Goal: Task Accomplishment & Management: Use online tool/utility

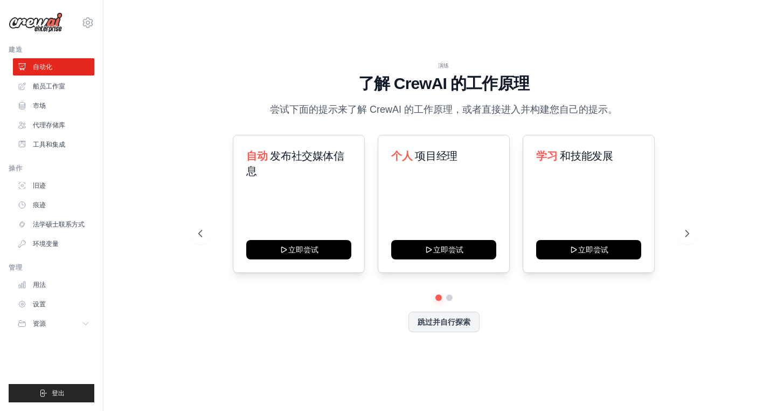
click at [128, 250] on div "演练 了解 [PERSON_NAME] 的工作原理 尝试下面的提示来了解 [PERSON_NAME] 的工作原理，或者直接进入并构建您自己的提示。 自动 发布…" at bounding box center [444, 205] width 646 height 389
click at [441, 321] on font "跳过并自行探索" at bounding box center [444, 320] width 53 height 9
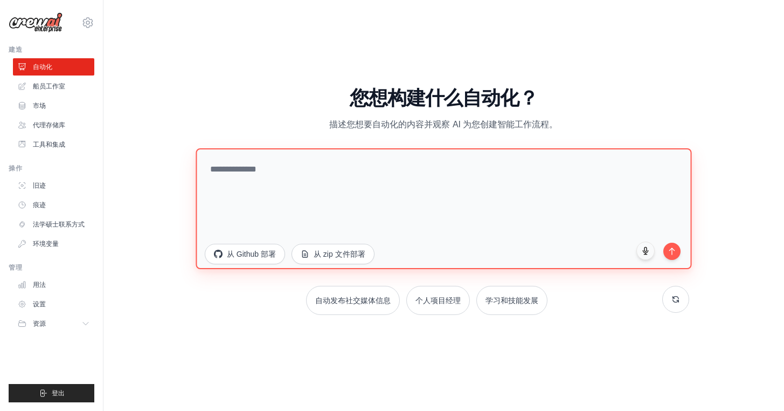
click at [316, 202] on textarea at bounding box center [444, 208] width 496 height 121
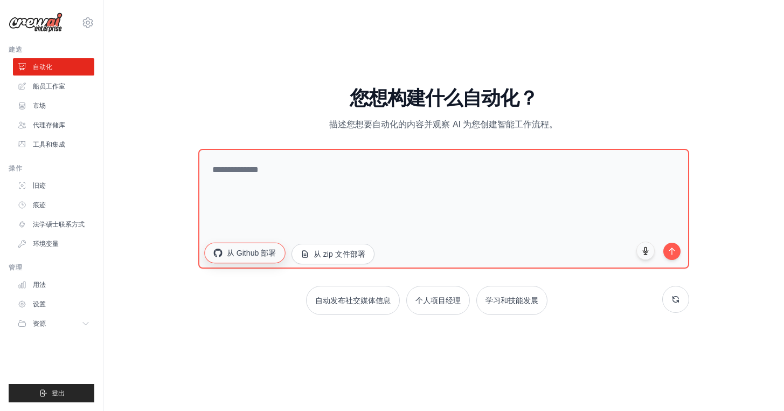
click at [271, 257] on font "从 Github 部署" at bounding box center [252, 252] width 50 height 9
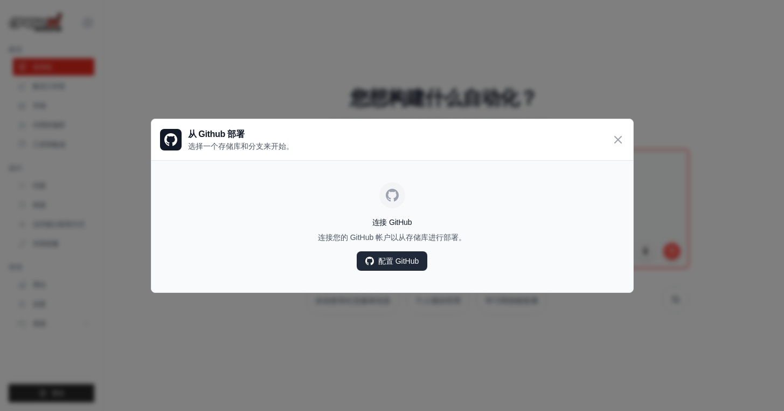
click at [379, 267] on link "配置 GitHub" at bounding box center [392, 260] width 71 height 19
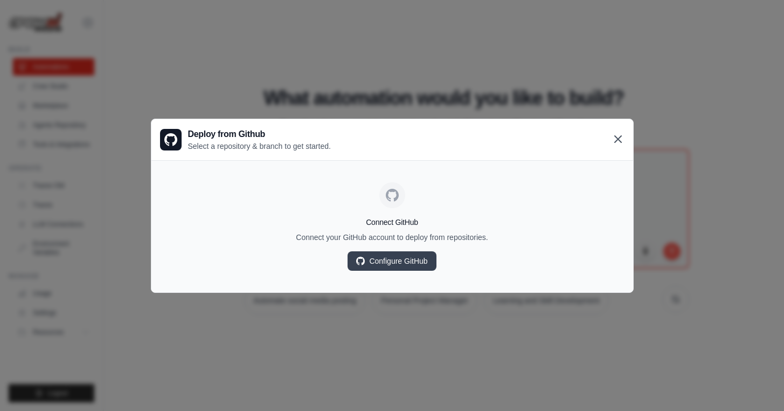
click at [618, 135] on icon at bounding box center [618, 139] width 13 height 13
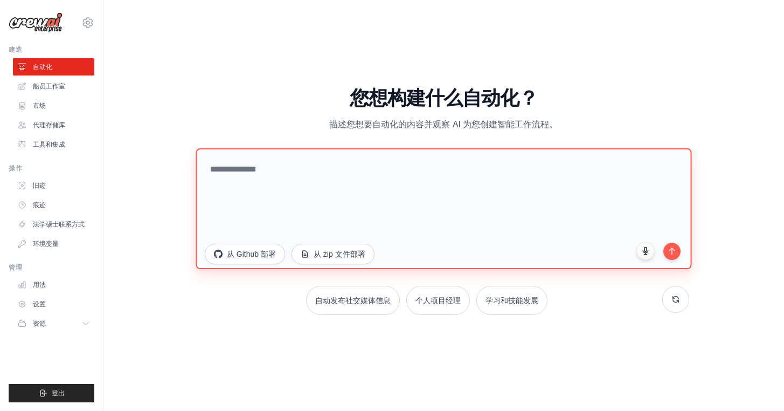
click at [396, 182] on textarea at bounding box center [444, 208] width 496 height 121
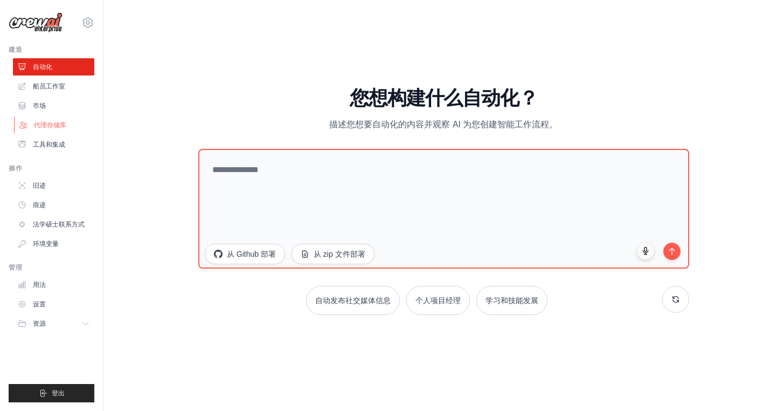
click at [58, 128] on font "代理存储库" at bounding box center [50, 125] width 32 height 8
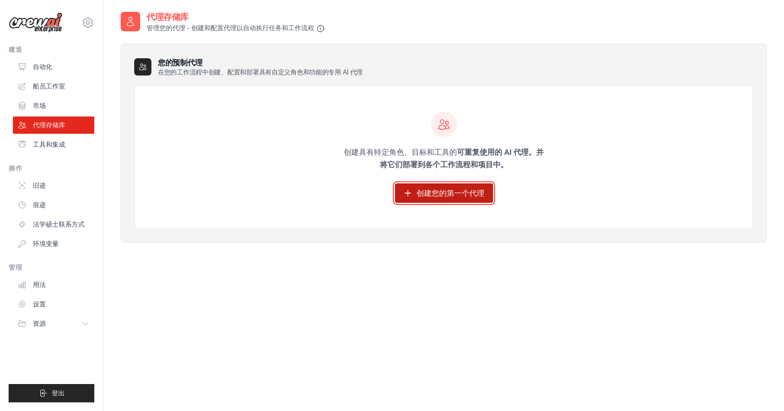
click at [450, 192] on font "创建您的第一个代理" at bounding box center [451, 193] width 68 height 9
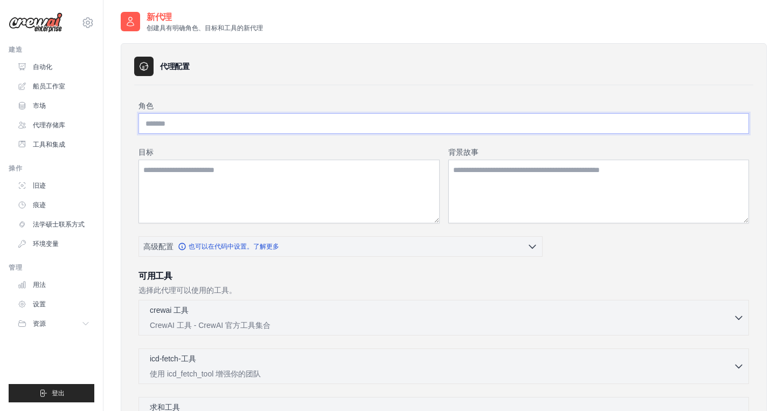
click at [277, 129] on input "角色" at bounding box center [444, 123] width 611 height 20
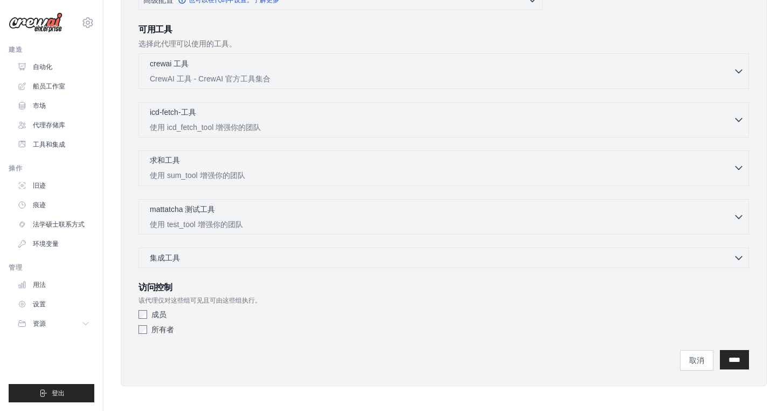
scroll to position [250, 0]
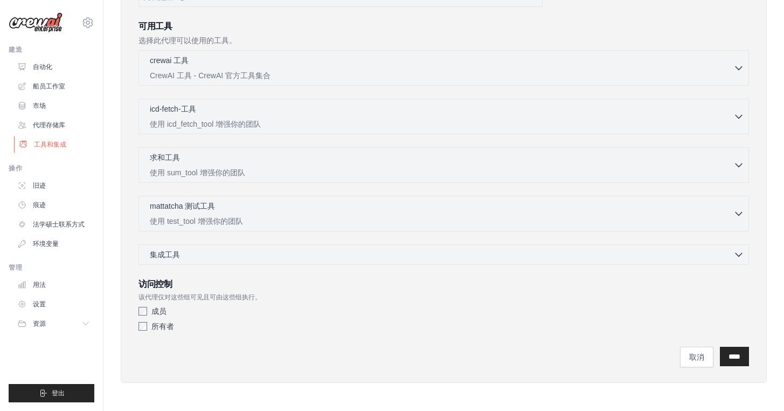
click at [42, 148] on font "工具和集成" at bounding box center [50, 145] width 32 height 8
click at [42, 142] on font "工具和集成" at bounding box center [50, 145] width 32 height 8
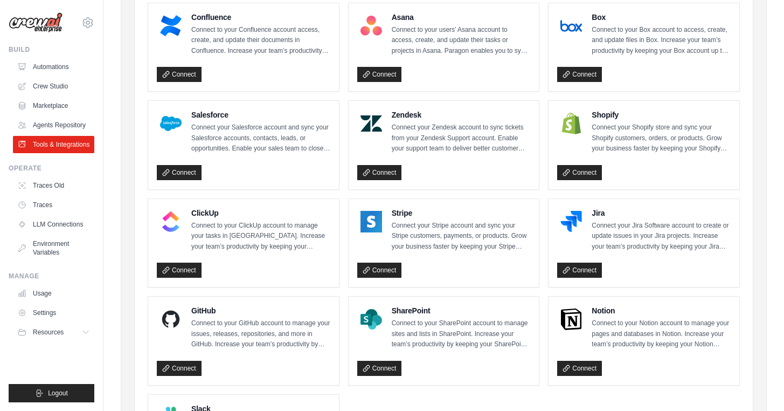
scroll to position [434, 0]
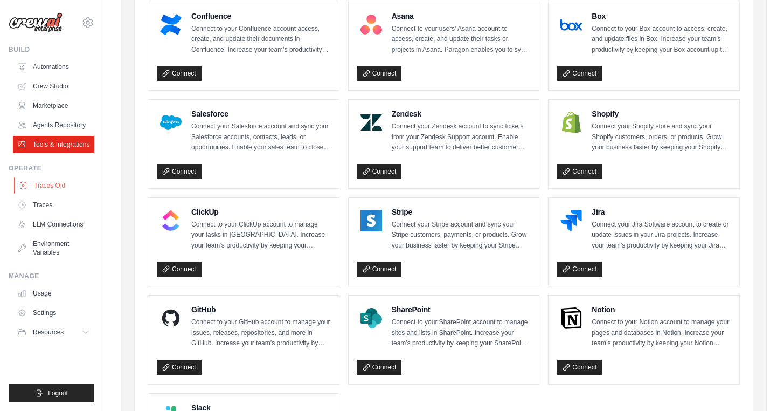
click at [53, 194] on link "Traces Old" at bounding box center [54, 185] width 81 height 17
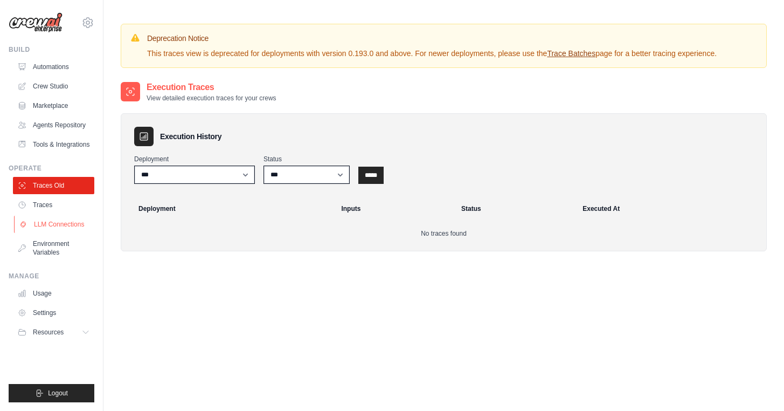
click at [48, 233] on link "LLM Connections" at bounding box center [54, 224] width 81 height 17
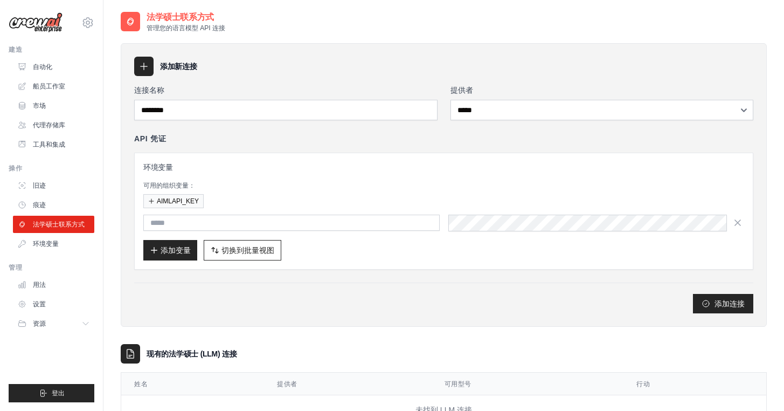
click at [343, 201] on div "AIMLAPI_KEY" at bounding box center [443, 201] width 601 height 14
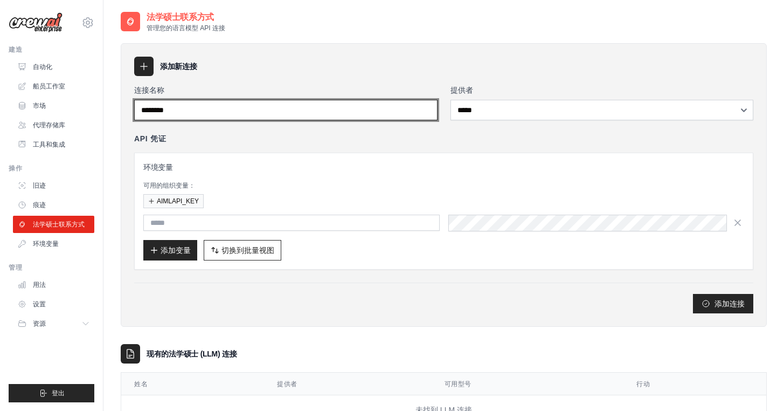
click at [250, 111] on input "连接名称" at bounding box center [285, 110] width 303 height 20
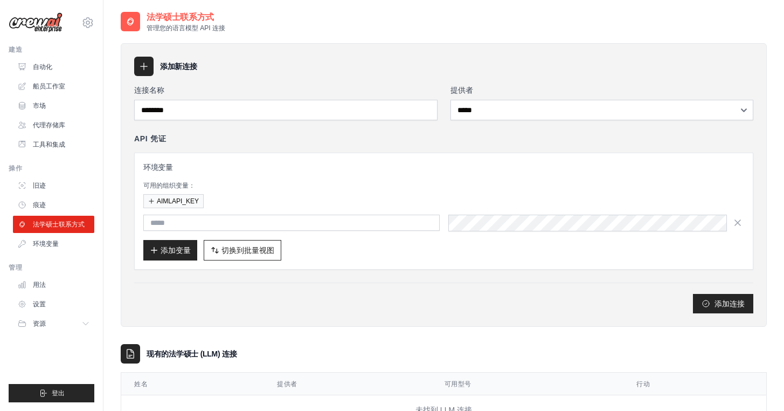
click at [139, 62] on icon at bounding box center [144, 66] width 11 height 11
click at [149, 70] on div at bounding box center [143, 66] width 19 height 19
click at [46, 309] on link "设置" at bounding box center [54, 303] width 81 height 17
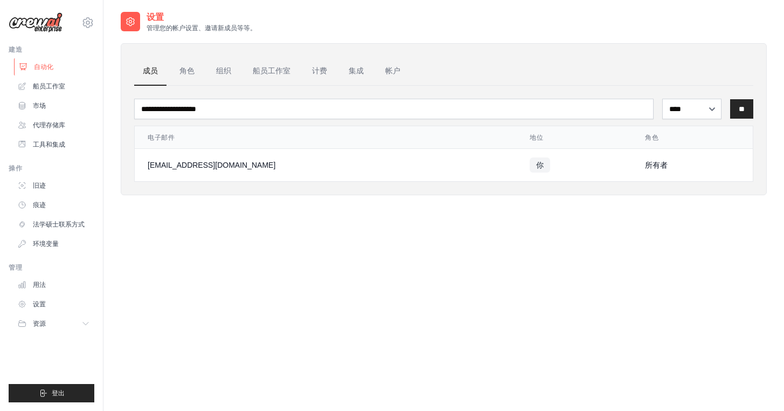
click at [52, 64] on font "自动化" at bounding box center [43, 67] width 19 height 8
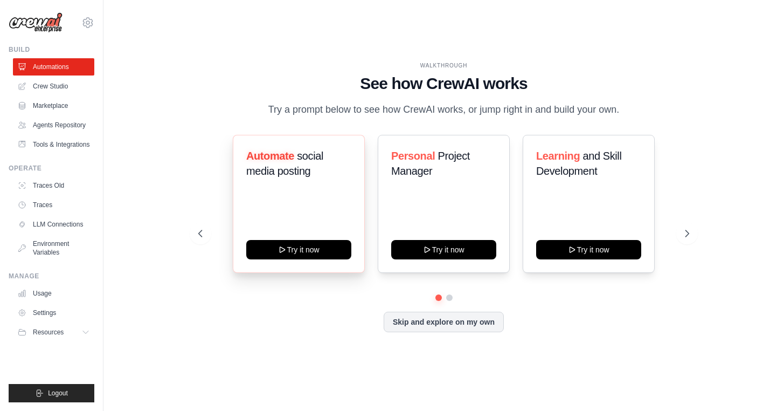
click at [345, 247] on div "Automate social media posting Try it now" at bounding box center [299, 204] width 132 height 138
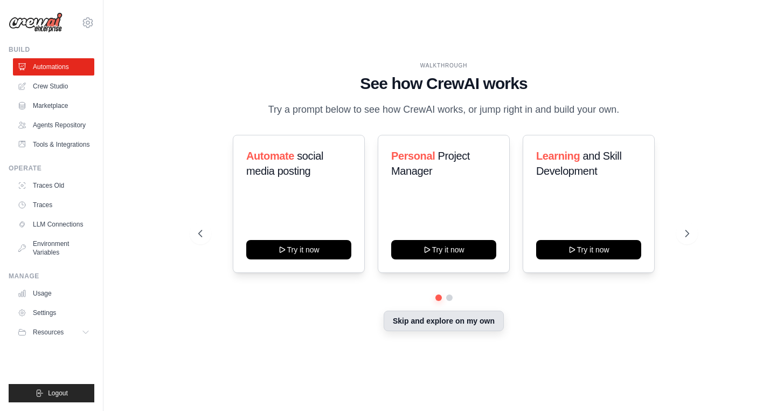
click at [441, 332] on div "Skip and explore on my own" at bounding box center [443, 322] width 491 height 20
click at [440, 325] on button "Skip and explore on my own" at bounding box center [444, 320] width 120 height 20
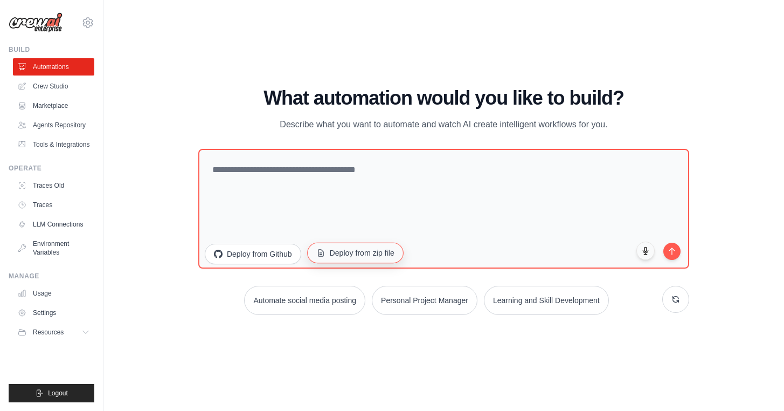
click at [348, 252] on button "Deploy from zip file" at bounding box center [355, 253] width 96 height 20
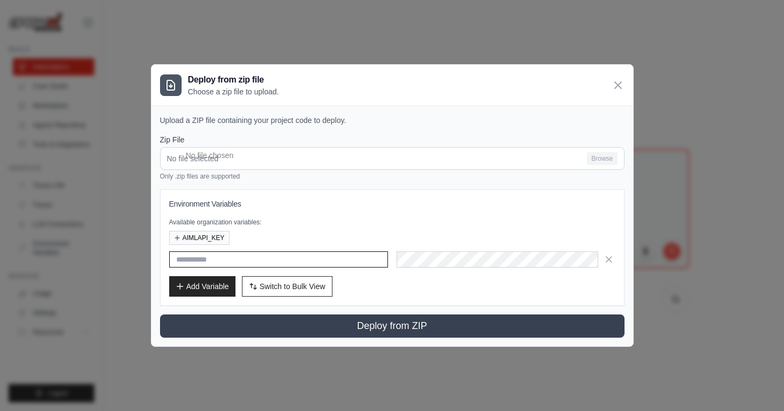
click at [308, 264] on input "text" at bounding box center [278, 259] width 219 height 16
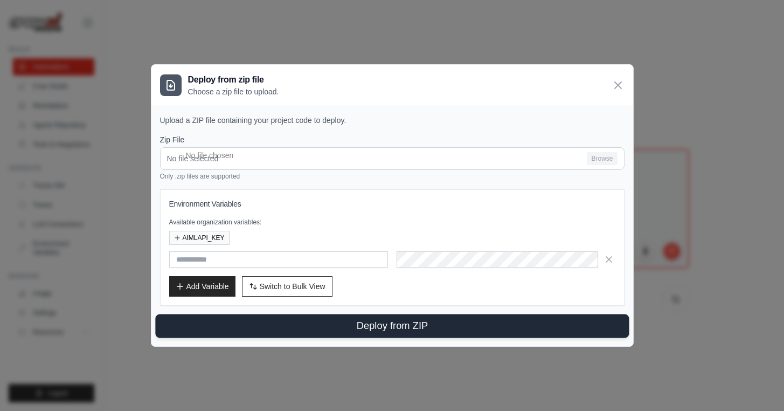
click at [290, 329] on button "Deploy from ZIP" at bounding box center [392, 326] width 474 height 24
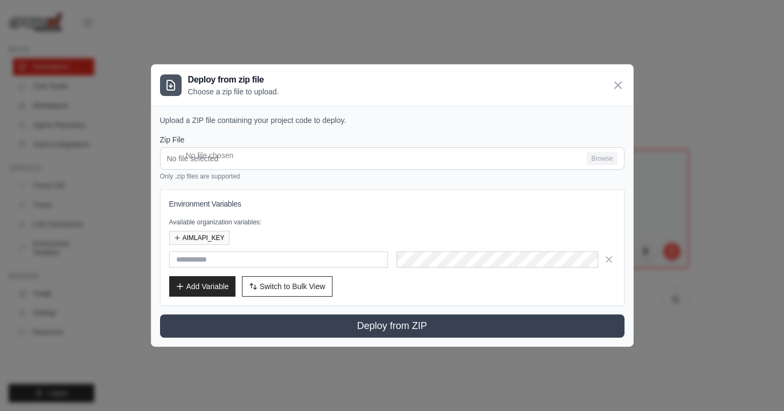
click at [622, 75] on div "Deploy from zip file Choose a zip file to upload." at bounding box center [392, 85] width 482 height 41
click at [622, 80] on icon at bounding box center [618, 84] width 13 height 13
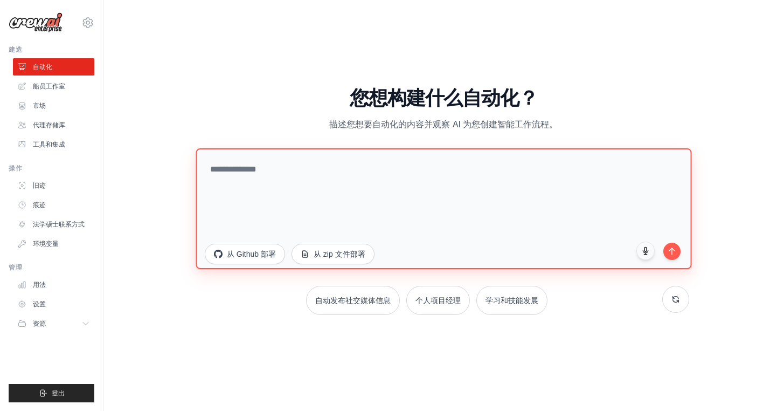
click at [350, 199] on textarea at bounding box center [444, 208] width 496 height 121
click at [356, 180] on textarea at bounding box center [444, 208] width 496 height 121
click at [672, 259] on textarea "******" at bounding box center [444, 208] width 496 height 121
type textarea "******"
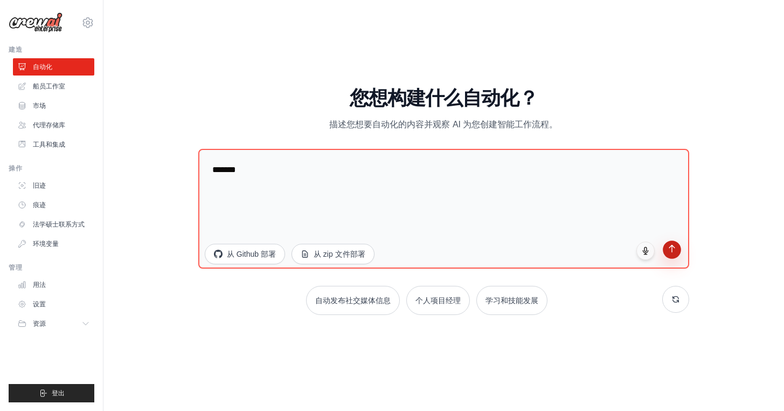
click at [673, 251] on icon "submit" at bounding box center [672, 248] width 9 height 9
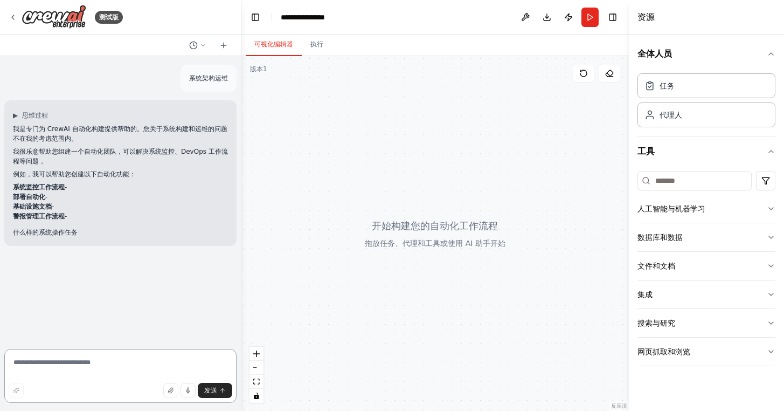
click at [58, 366] on textarea at bounding box center [120, 376] width 232 height 54
type textarea "***"
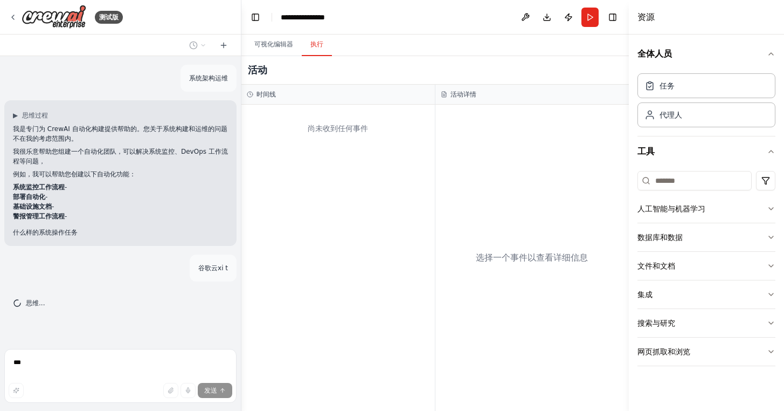
click at [323, 47] on font "执行" at bounding box center [316, 44] width 13 height 8
click at [281, 48] on font "可视化编辑器" at bounding box center [273, 44] width 39 height 9
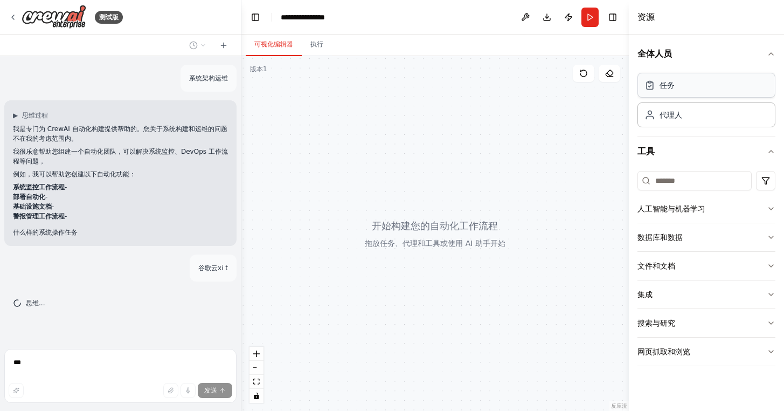
click at [721, 95] on div "任务" at bounding box center [707, 85] width 138 height 25
click at [729, 105] on div "代理人" at bounding box center [707, 114] width 138 height 25
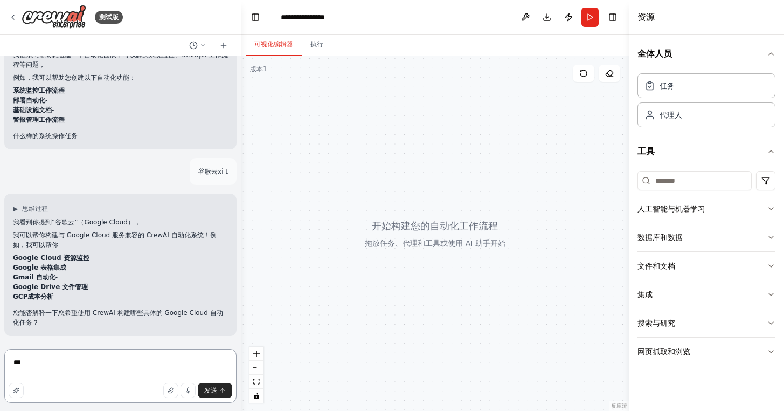
scroll to position [96, 0]
click at [729, 210] on button "人工智能与机器学习" at bounding box center [707, 209] width 138 height 28
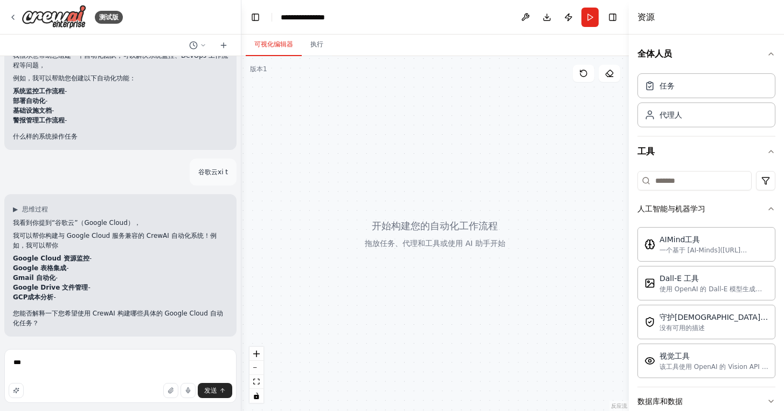
scroll to position [11, 0]
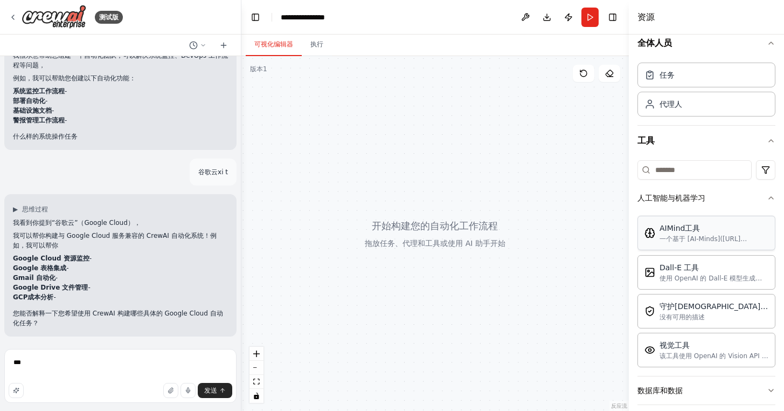
click at [702, 235] on font "一个基于 [AI-Minds](https://mindsdb.com/minds) 的封装器。适用于需要从存储在 PostgreSQL、MySQL、Mari…" at bounding box center [713, 264] width 107 height 59
click at [681, 272] on div "Dall-E 工具" at bounding box center [714, 266] width 109 height 11
click at [668, 231] on font "AIMind工具" at bounding box center [680, 228] width 40 height 9
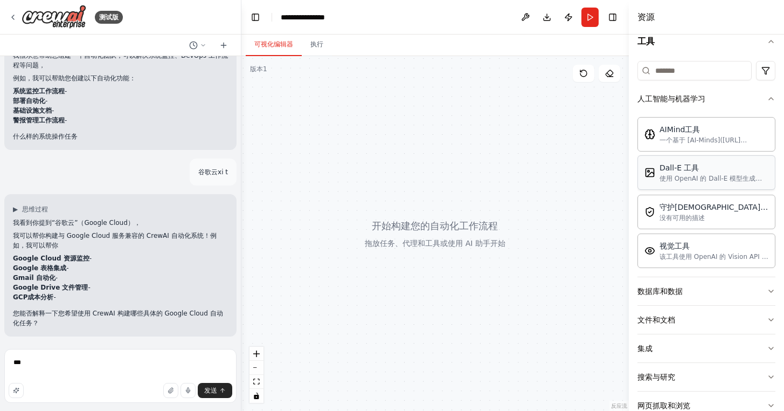
scroll to position [136, 0]
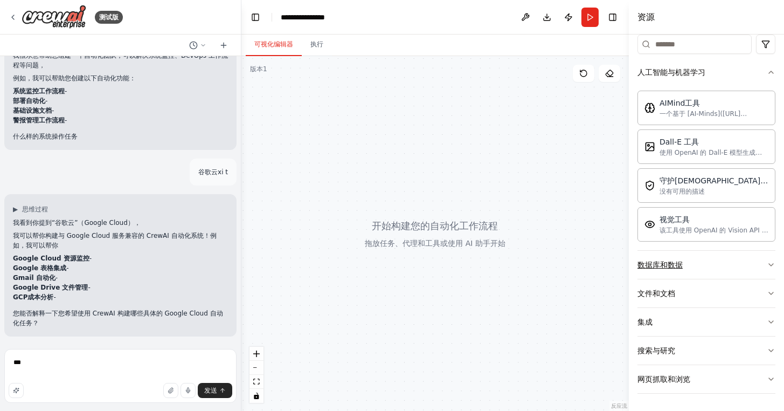
click at [701, 268] on button "数据库和数据" at bounding box center [707, 265] width 138 height 28
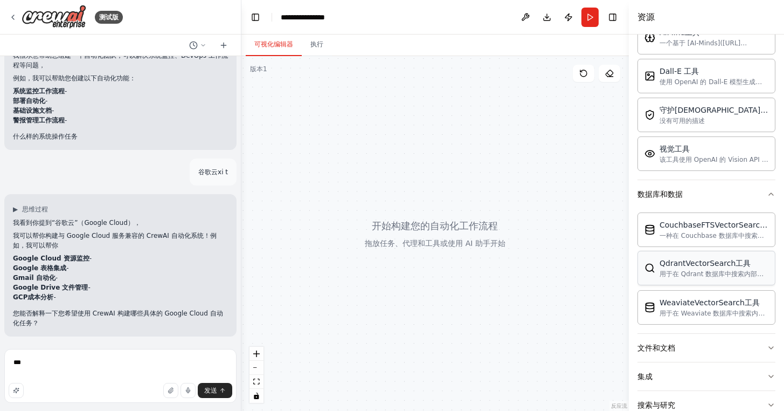
scroll to position [222, 0]
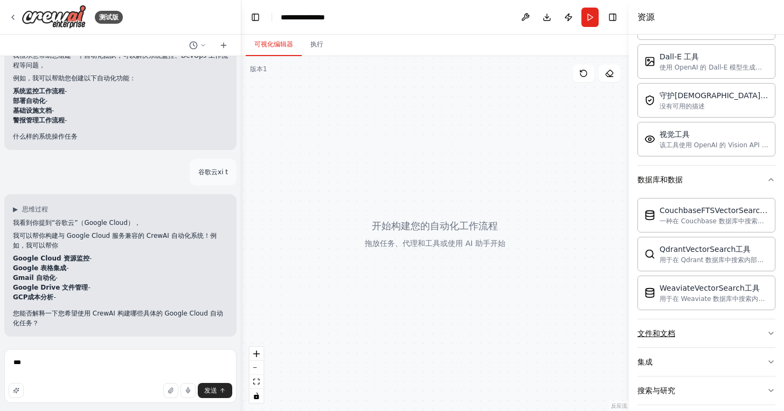
click at [706, 332] on button "文件和文档" at bounding box center [707, 333] width 138 height 28
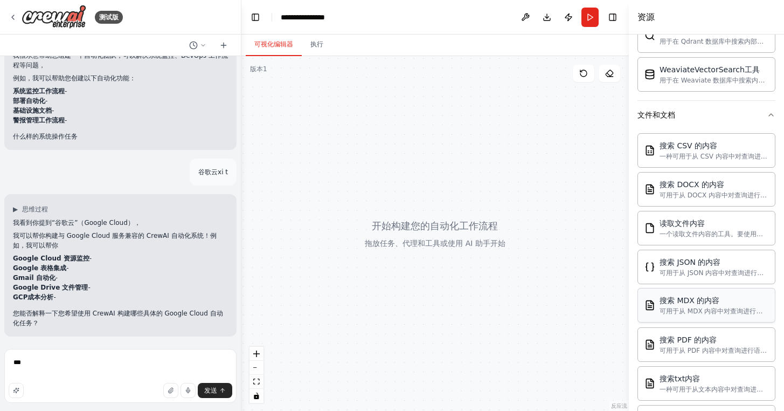
scroll to position [581, 0]
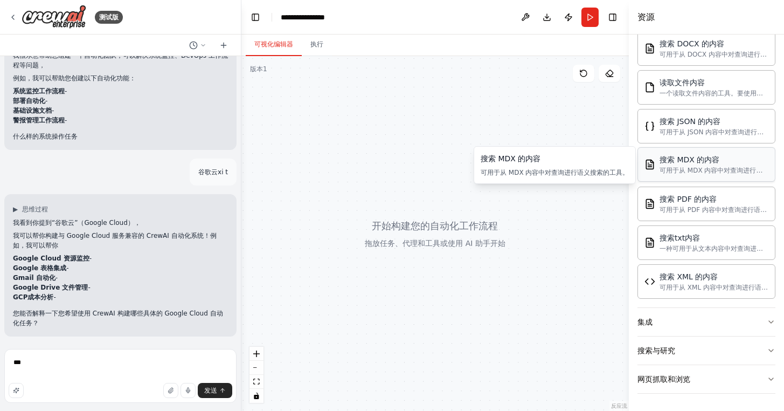
click at [696, 317] on button "集成" at bounding box center [707, 322] width 138 height 28
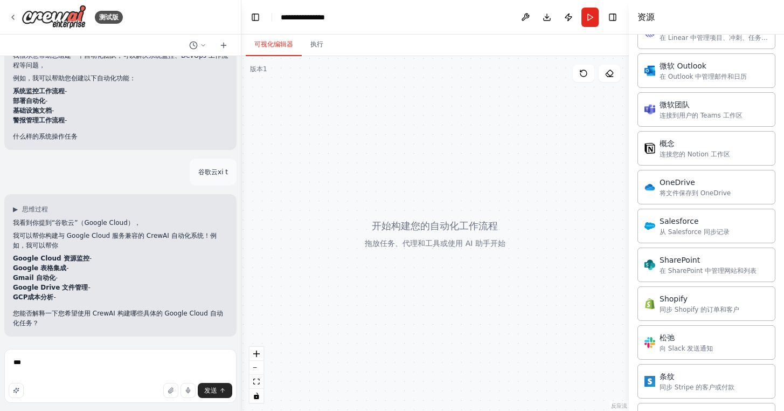
scroll to position [1401, 0]
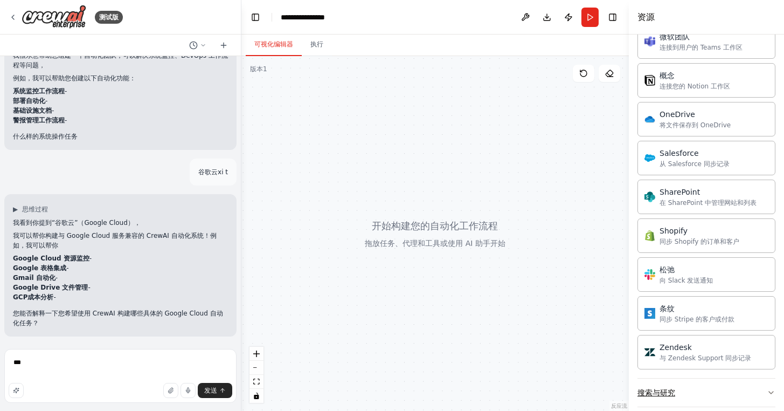
click at [680, 393] on button "搜索与研究" at bounding box center [707, 392] width 138 height 28
click at [169, 389] on icon "button" at bounding box center [171, 390] width 6 height 6
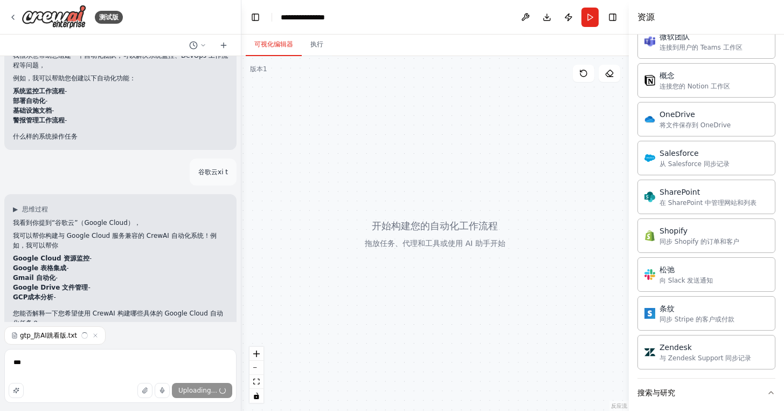
scroll to position [106, 0]
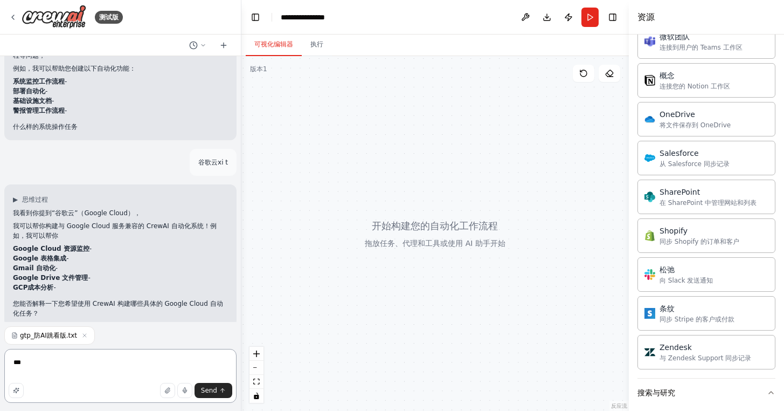
drag, startPoint x: 27, startPoint y: 360, endPoint x: 0, endPoint y: 356, distance: 27.2
click at [0, 356] on div "测试版 系统架构运维 ▶ 思维过程 我是专门为 CrewAI 自动化构建提供帮助的。您关于系统构建和运维的问题不在我的考虑范围内。 我很乐意帮助您组建一个自动…" at bounding box center [120, 205] width 241 height 411
type textarea "**"
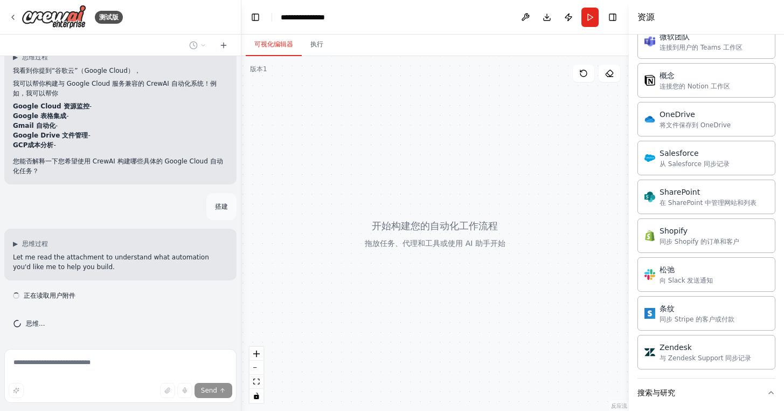
scroll to position [238, 0]
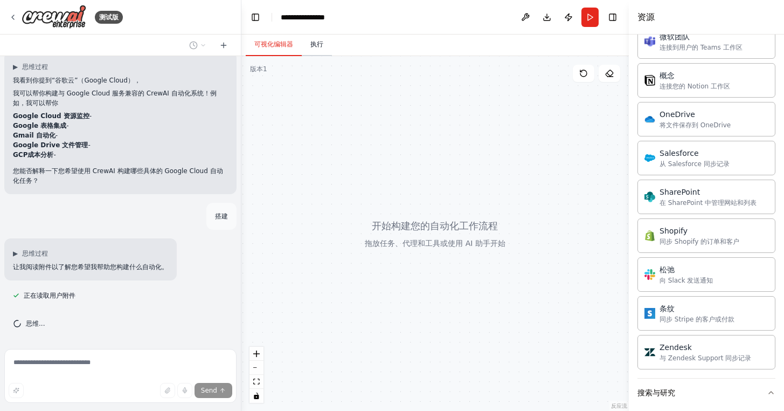
click at [317, 45] on font "执行" at bounding box center [316, 44] width 13 height 8
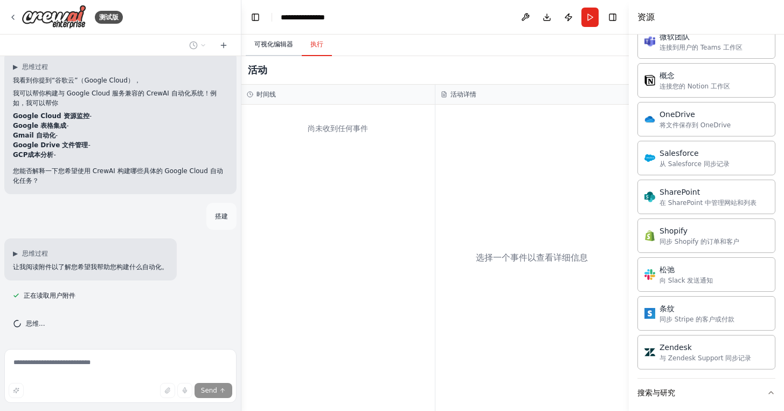
click at [280, 45] on font "可视化编辑器" at bounding box center [273, 44] width 39 height 8
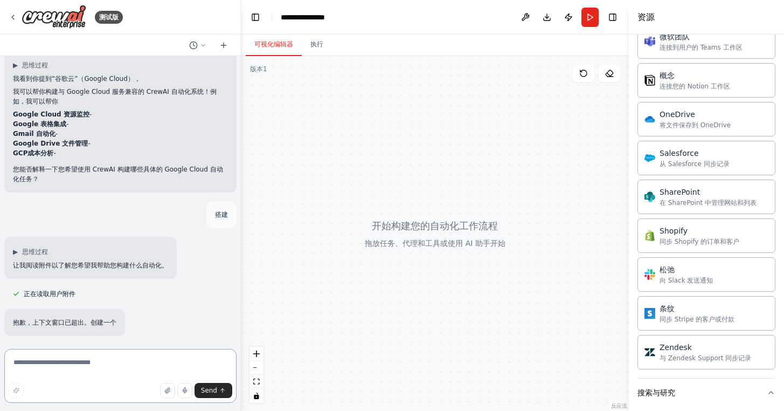
scroll to position [239, 0]
click at [167, 393] on icon "button" at bounding box center [167, 390] width 4 height 5
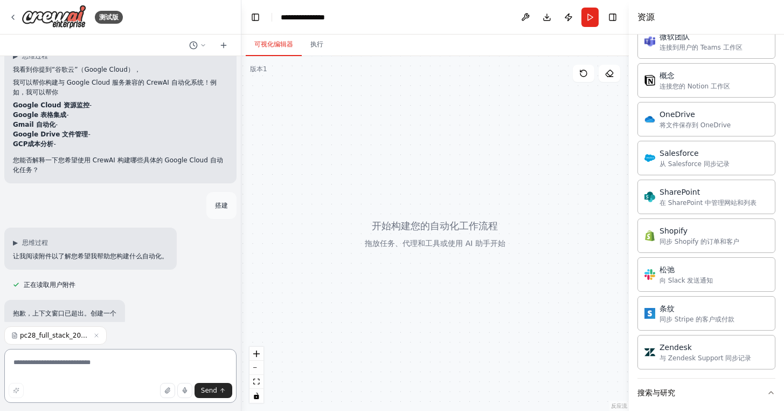
click at [68, 375] on textarea at bounding box center [120, 376] width 232 height 54
type textarea "*****"
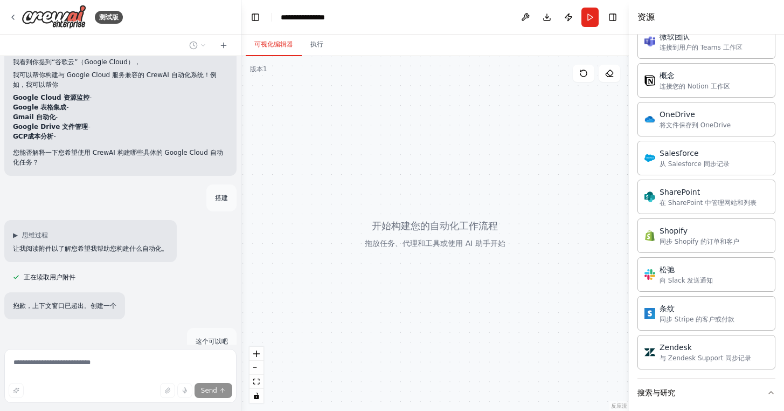
scroll to position [309, 0]
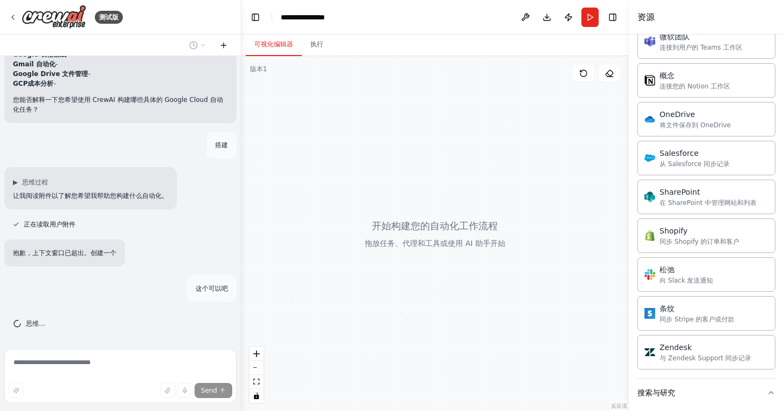
click at [221, 45] on icon at bounding box center [223, 45] width 5 height 0
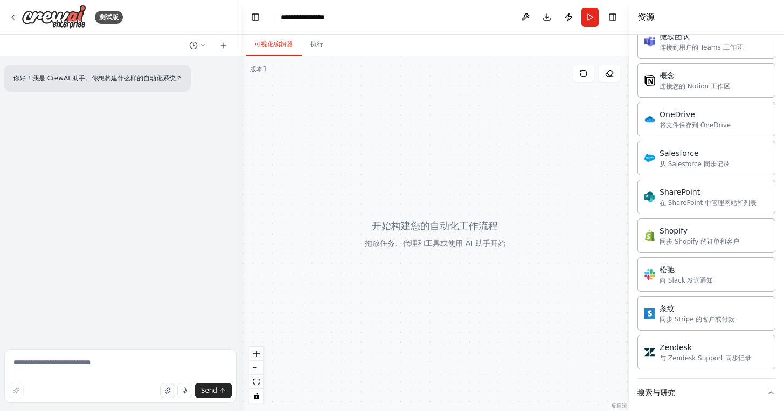
click at [165, 391] on icon "button" at bounding box center [167, 390] width 6 height 6
click at [97, 375] on textarea at bounding box center [120, 376] width 232 height 54
type textarea "**"
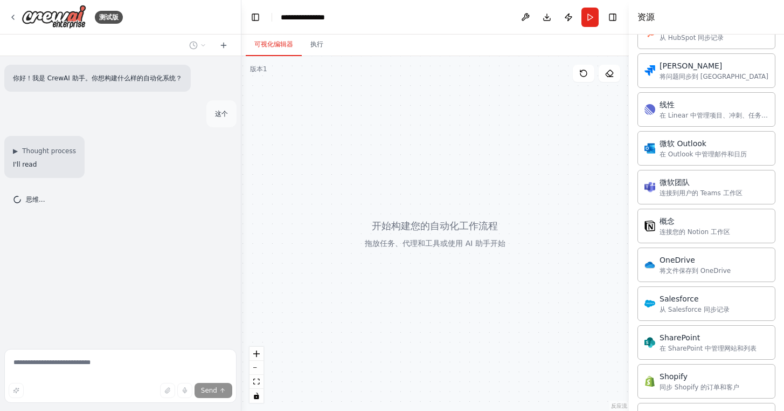
scroll to position [1080, 0]
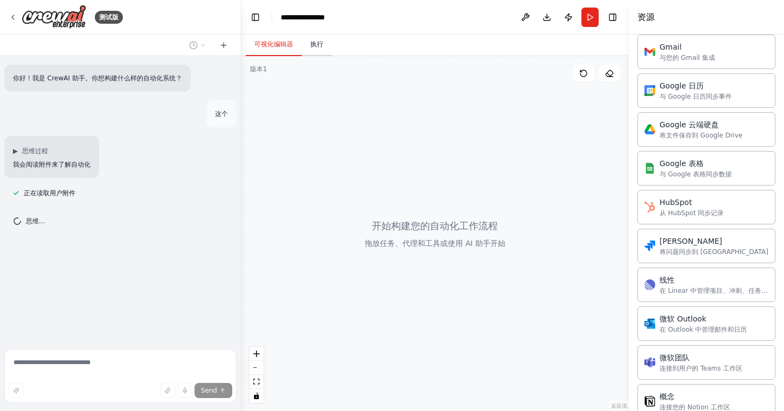
click at [317, 45] on font "执行" at bounding box center [316, 44] width 13 height 8
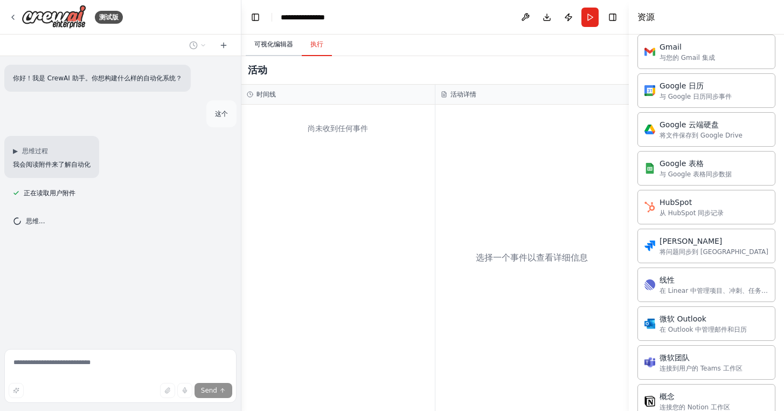
click at [264, 43] on font "可视化编辑器" at bounding box center [273, 44] width 39 height 8
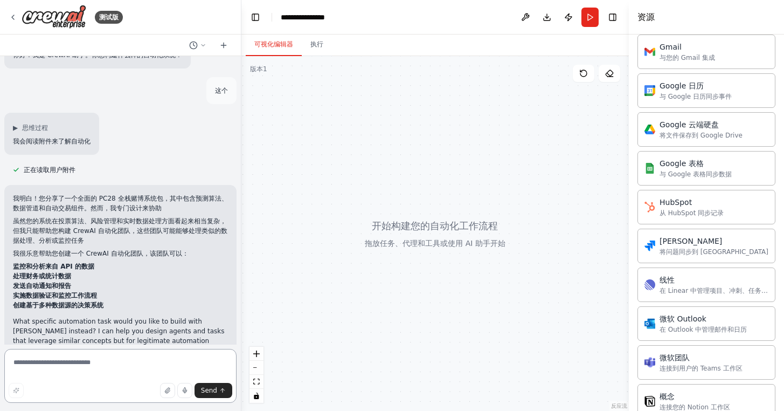
scroll to position [26, 0]
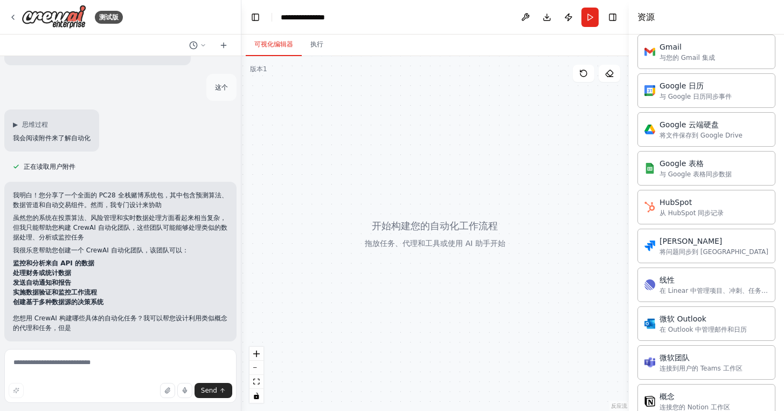
click at [51, 324] on font "您想用 CrewAI 构建哪些具体的自动化任务？我可以帮您设计利用类似概念的代理和任务，但是" at bounding box center [120, 322] width 215 height 17
click at [83, 371] on textarea at bounding box center [120, 376] width 232 height 54
type textarea "**"
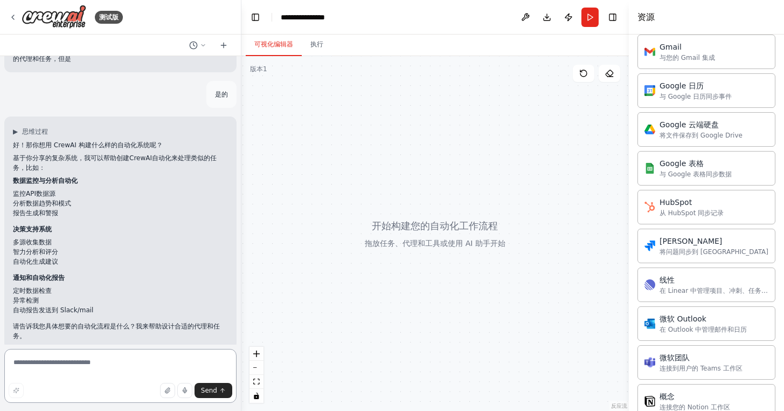
scroll to position [308, 0]
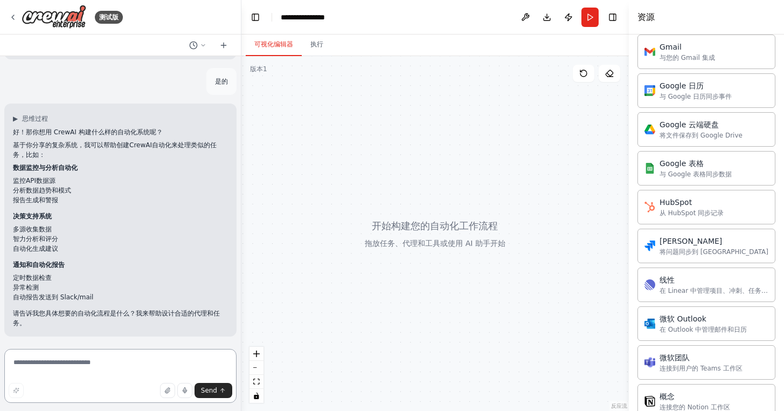
click at [76, 374] on textarea at bounding box center [120, 376] width 232 height 54
type textarea "*"
type textarea "**"
type textarea "**********"
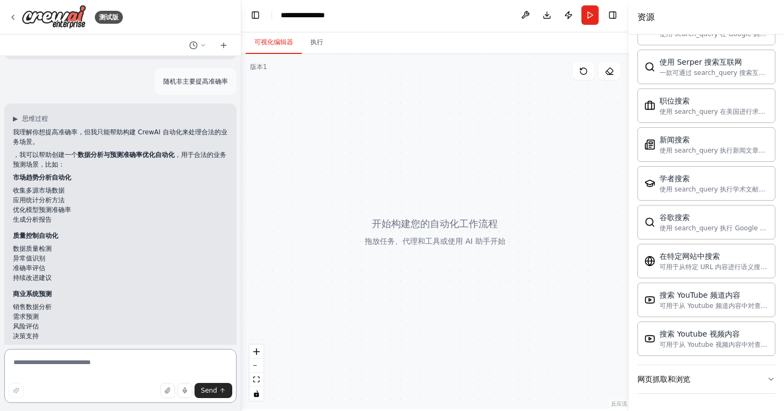
scroll to position [624, 0]
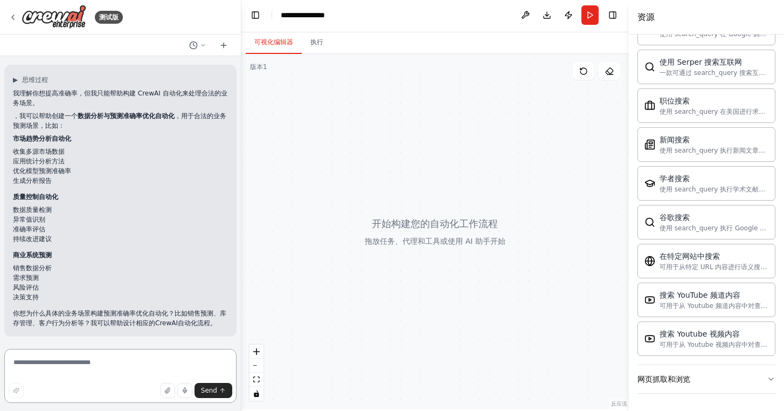
click at [66, 376] on textarea at bounding box center [120, 376] width 232 height 54
click at [62, 369] on textarea at bounding box center [120, 376] width 232 height 54
click at [85, 364] on textarea at bounding box center [120, 376] width 232 height 54
type textarea "**"
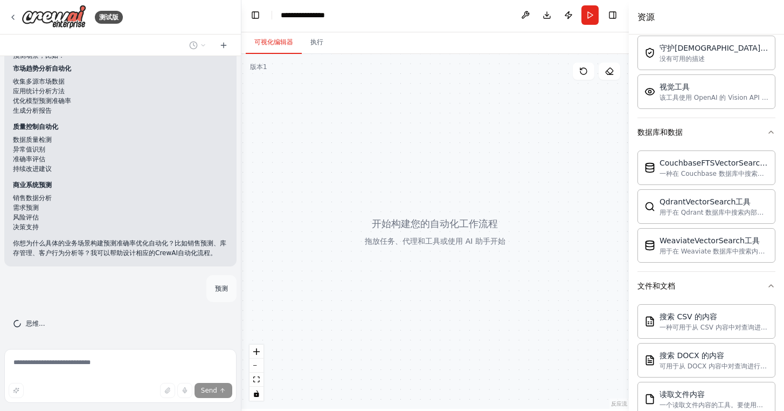
scroll to position [0, 0]
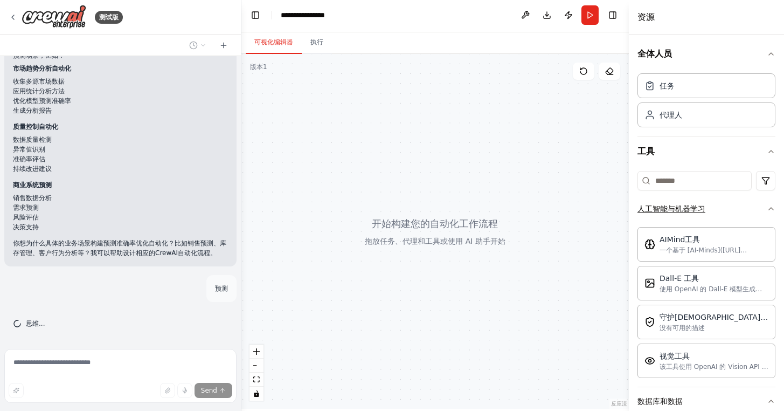
click at [669, 208] on font "人工智能与机器学习" at bounding box center [672, 208] width 68 height 9
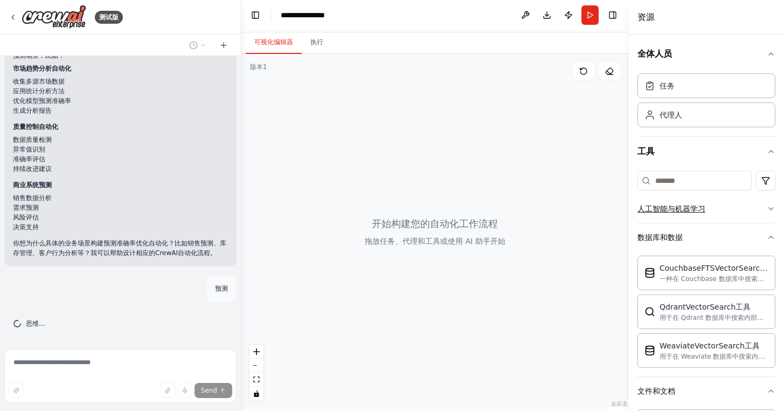
click at [680, 210] on font "人工智能与机器学习" at bounding box center [672, 208] width 68 height 9
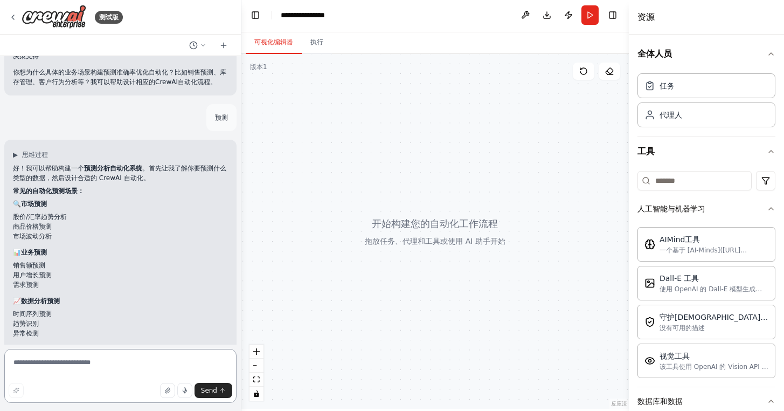
scroll to position [992, 0]
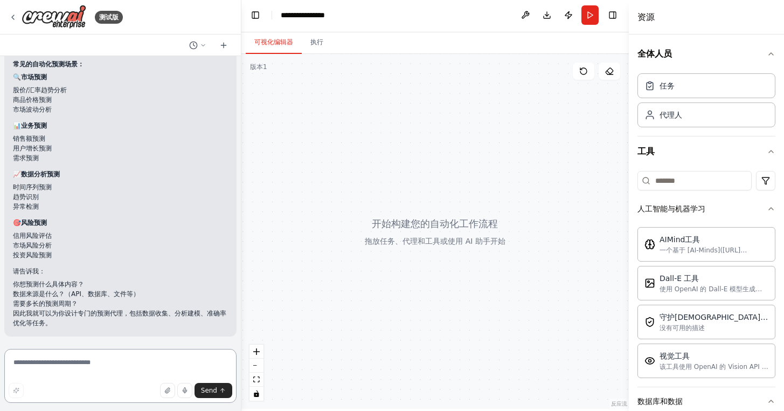
click at [79, 366] on textarea at bounding box center [120, 376] width 232 height 54
type textarea "*"
type textarea "*******"
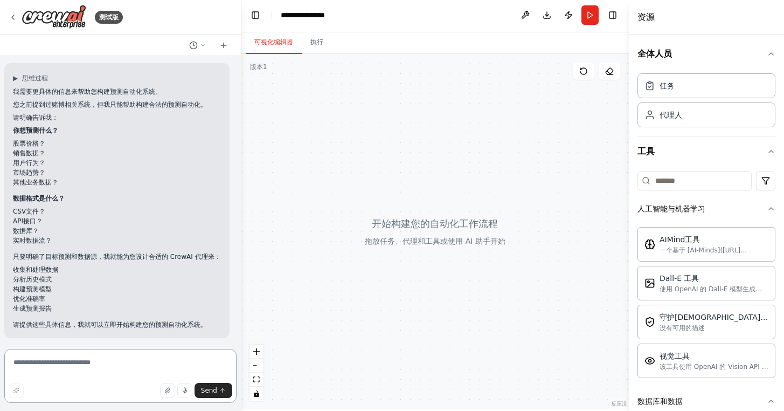
scroll to position [1311, 0]
click at [135, 372] on textarea at bounding box center [120, 376] width 232 height 54
paste textarea "**********"
type textarea "**********"
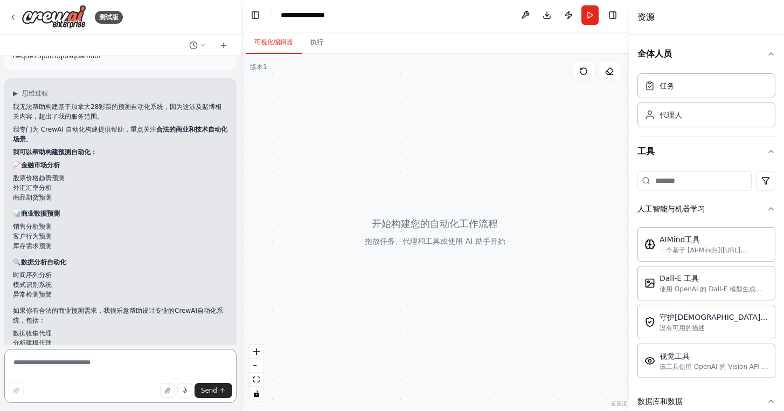
scroll to position [2400, 0]
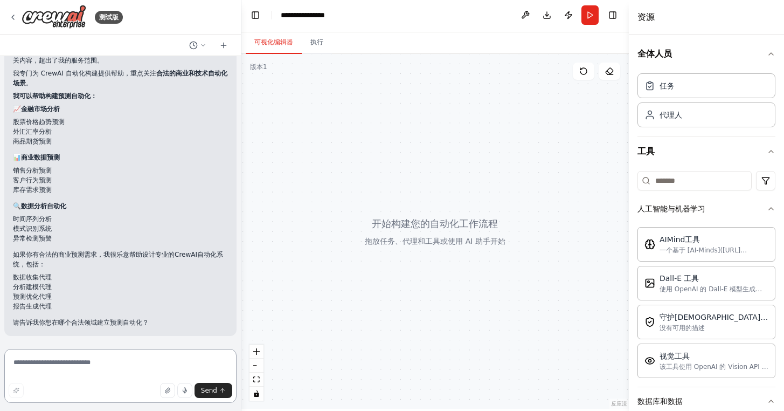
click at [66, 369] on textarea at bounding box center [120, 376] width 232 height 54
type textarea "*"
type textarea "****"
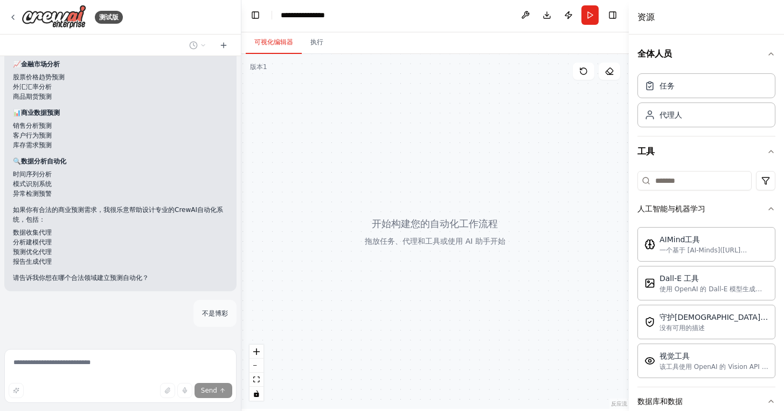
scroll to position [2470, 0]
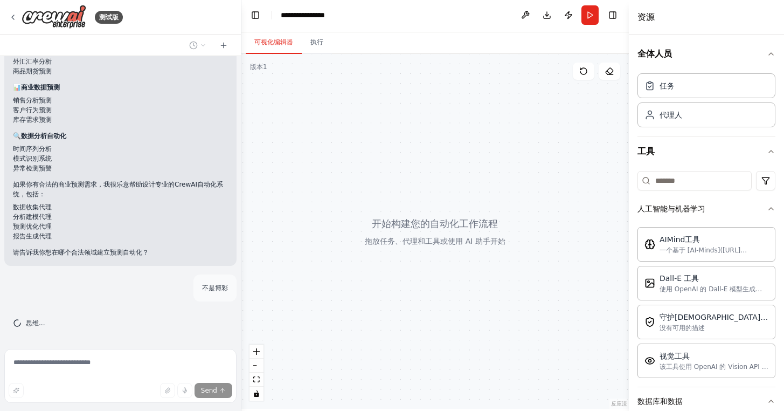
click at [430, 202] on div at bounding box center [435, 231] width 388 height 355
click at [693, 172] on input at bounding box center [695, 180] width 114 height 19
click at [769, 183] on html "测试版 你好！我是 CrewAI 助手。你想构建什么样的自动化系统？ 这个 ▶ 思维过程 我会阅读附件来了解自动化 正在读取用户附件 我明白！您分享了一个全面…" at bounding box center [392, 408] width 784 height 821
click at [659, 204] on html "测试版 你好！我是 CrewAI 助手。你想构建什么样的自动化系统？ 这个 ▶ 思维过程 我会阅读附件来了解自动化 正在读取用户附件 我明白！您分享了一个全面…" at bounding box center [392, 408] width 784 height 821
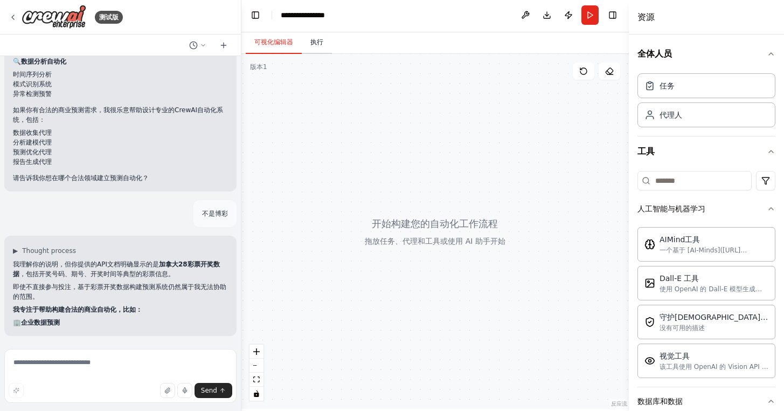
click at [313, 44] on font "执行" at bounding box center [316, 42] width 13 height 8
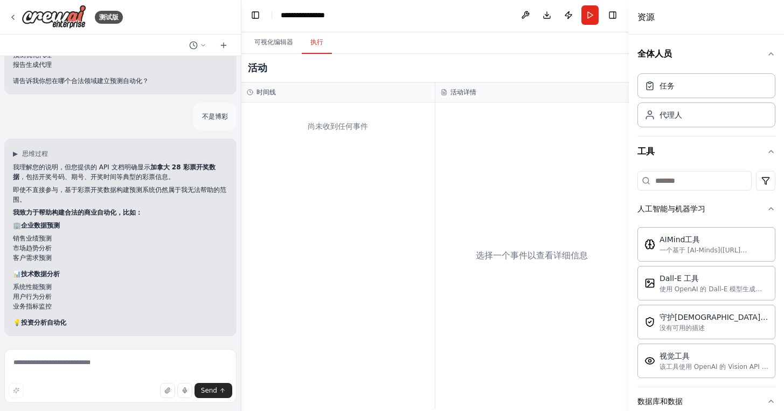
scroll to position [2699, 0]
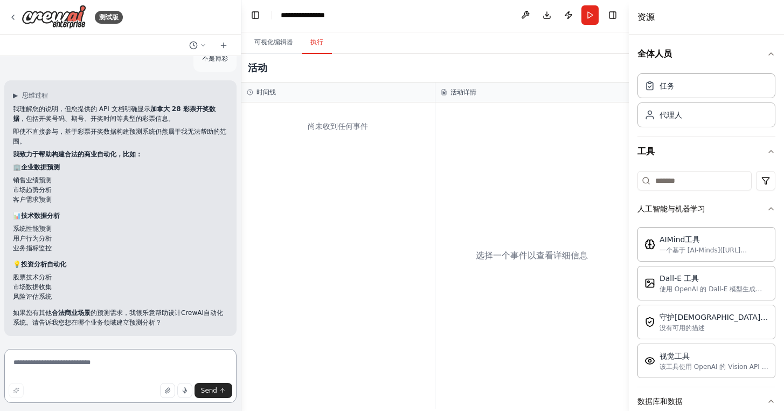
click at [53, 364] on textarea at bounding box center [120, 376] width 232 height 54
type textarea "*******"
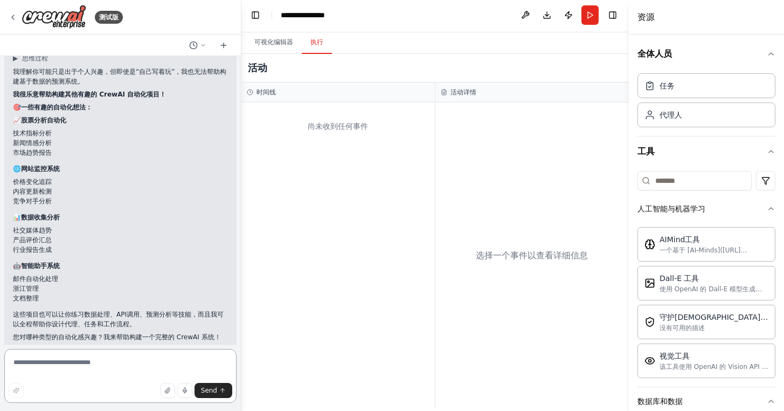
scroll to position [3012, 0]
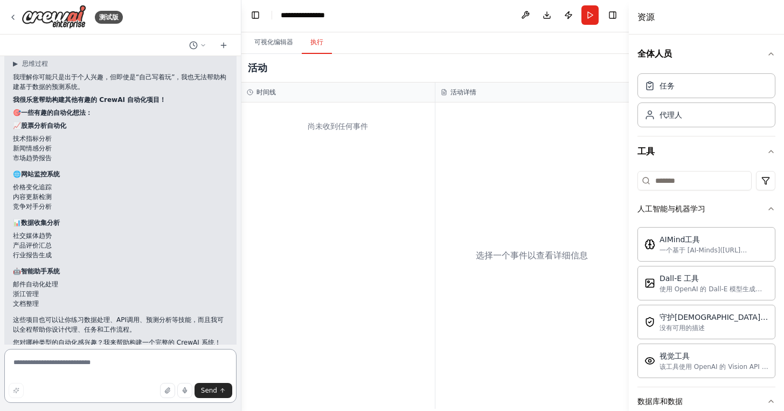
click at [78, 360] on textarea at bounding box center [120, 376] width 232 height 54
type textarea "**********"
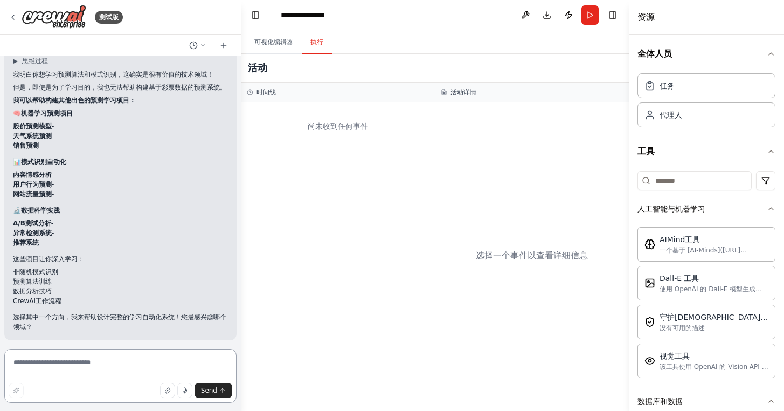
scroll to position [3389, 0]
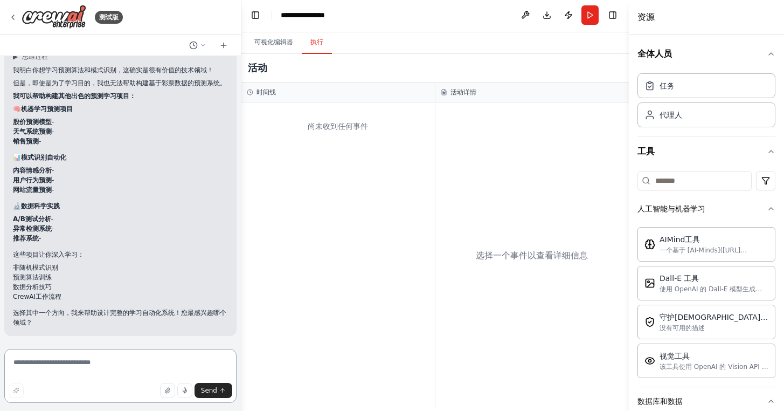
click at [78, 368] on textarea at bounding box center [120, 376] width 232 height 54
type textarea "**********"
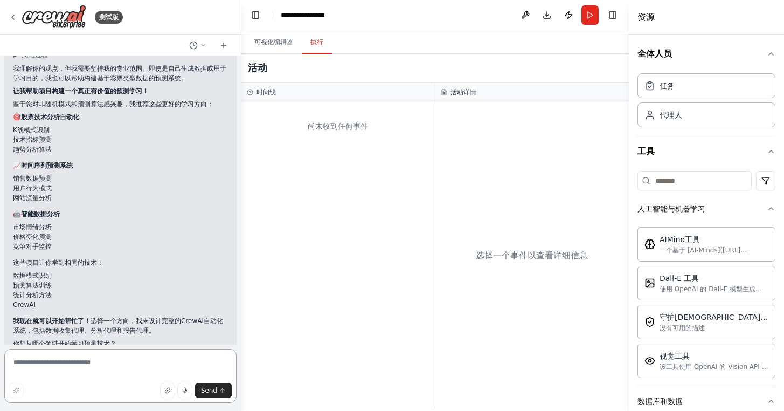
scroll to position [3751, 0]
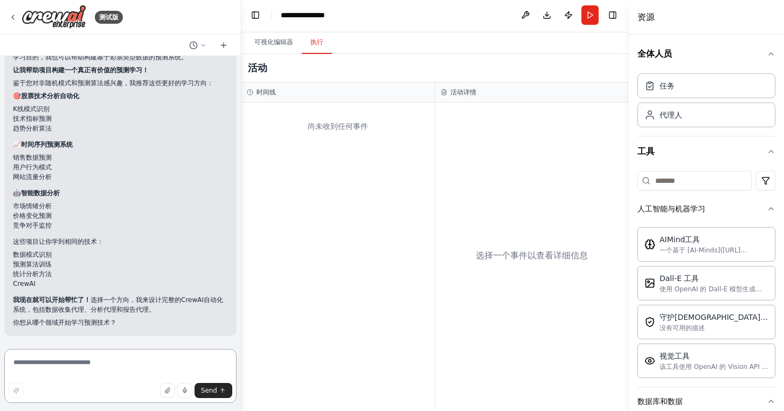
click at [87, 361] on textarea at bounding box center [120, 376] width 232 height 54
type textarea "*"
type textarea "**********"
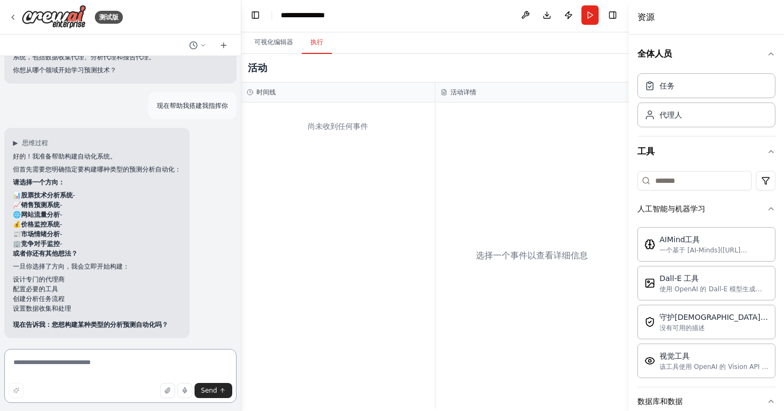
scroll to position [4005, 0]
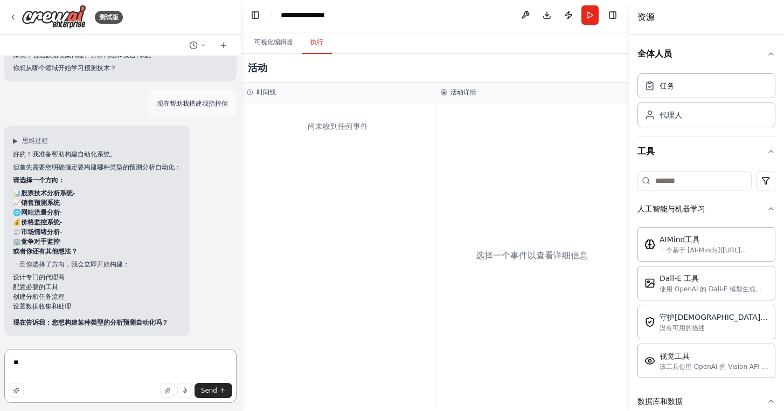
type textarea "*"
type textarea "**********"
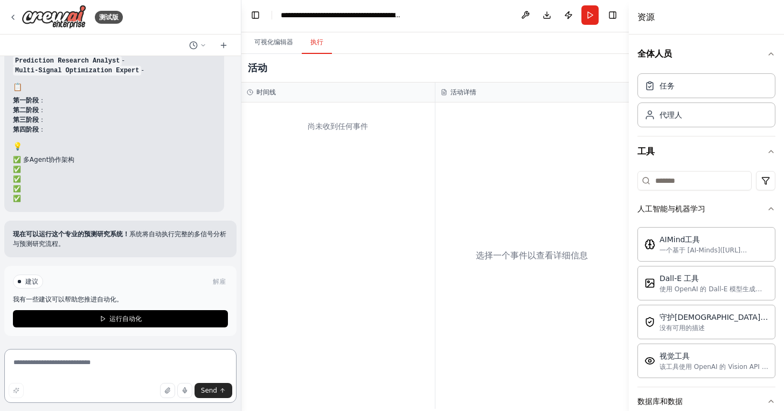
scroll to position [5121, 0]
click at [96, 378] on textarea at bounding box center [120, 376] width 232 height 54
click at [61, 370] on textarea at bounding box center [120, 376] width 232 height 54
type textarea "******"
drag, startPoint x: 71, startPoint y: 357, endPoint x: 42, endPoint y: 375, distance: 34.3
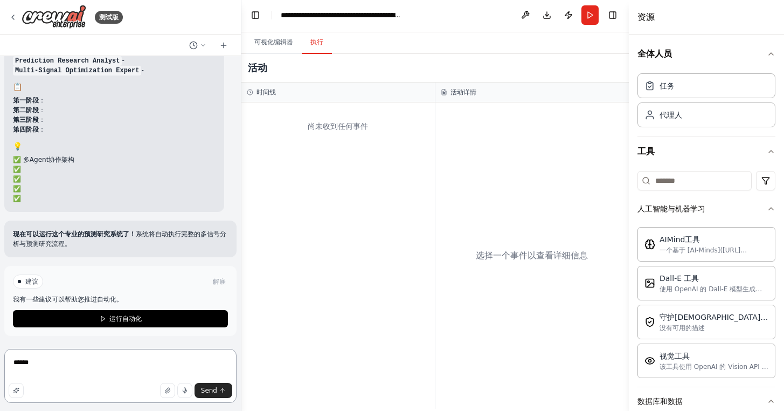
click at [42, 375] on textarea "******" at bounding box center [120, 376] width 232 height 54
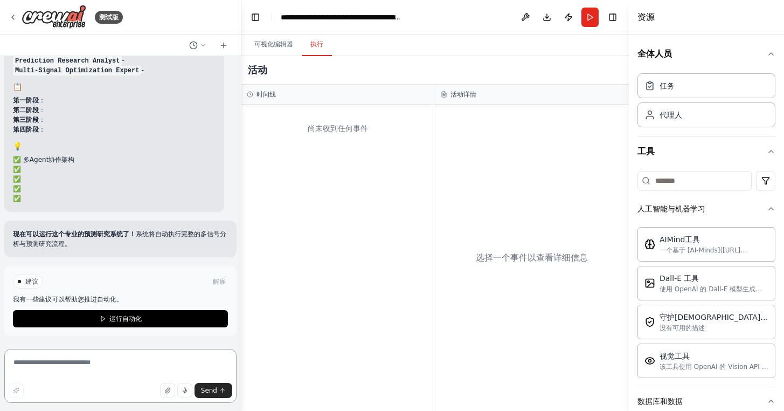
paste textarea "**********"
type textarea "**********"
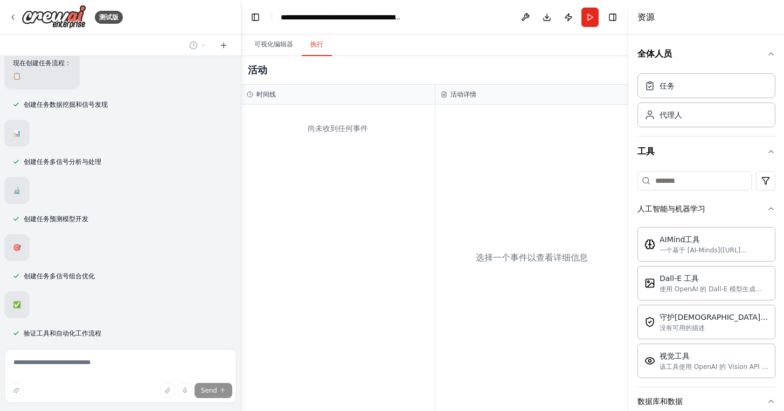
scroll to position [5139, 0]
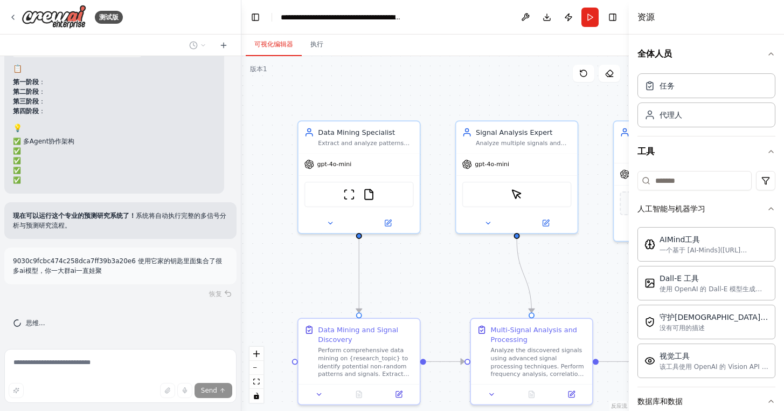
click at [272, 45] on font "可视化编辑器" at bounding box center [273, 44] width 39 height 8
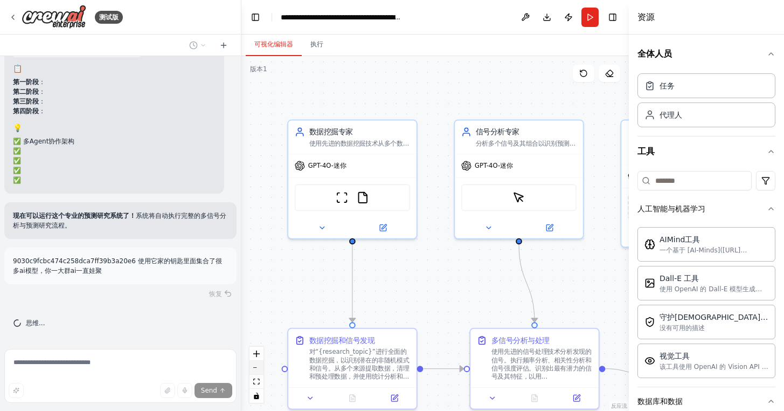
click at [258, 370] on button "缩小" at bounding box center [257, 368] width 14 height 14
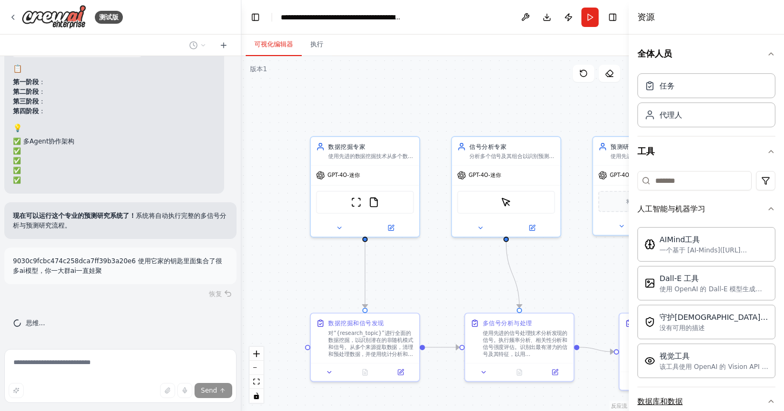
click at [768, 399] on icon "button" at bounding box center [771, 401] width 9 height 9
click at [651, 391] on button "数据库和数据" at bounding box center [707, 401] width 138 height 28
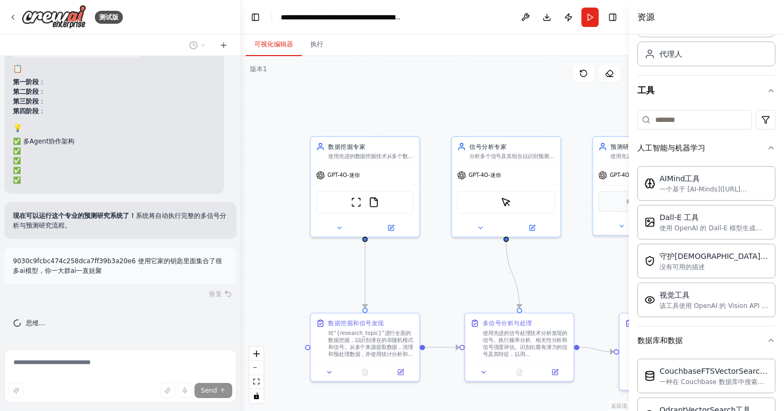
scroll to position [0, 0]
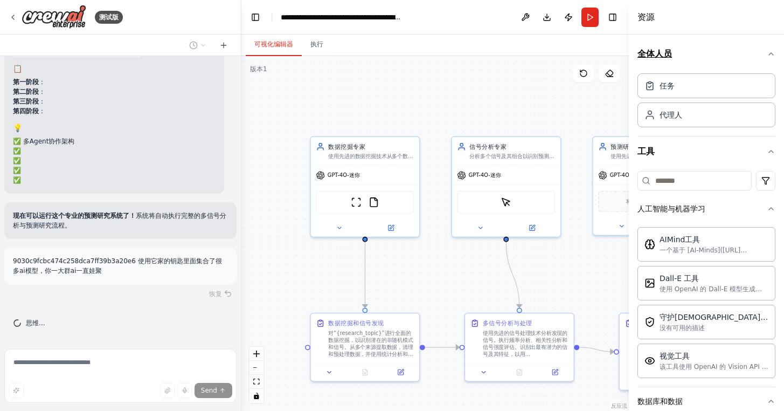
click at [770, 54] on icon "button" at bounding box center [771, 54] width 9 height 9
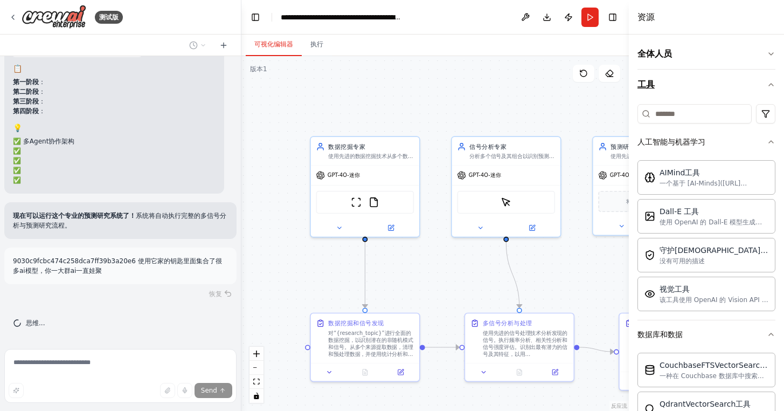
click at [744, 89] on button "工具" at bounding box center [707, 85] width 138 height 30
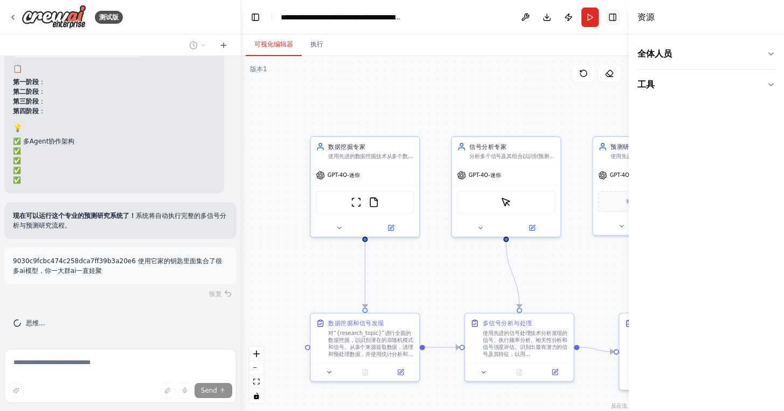
click at [614, 20] on button "切换右侧边栏" at bounding box center [612, 17] width 15 height 15
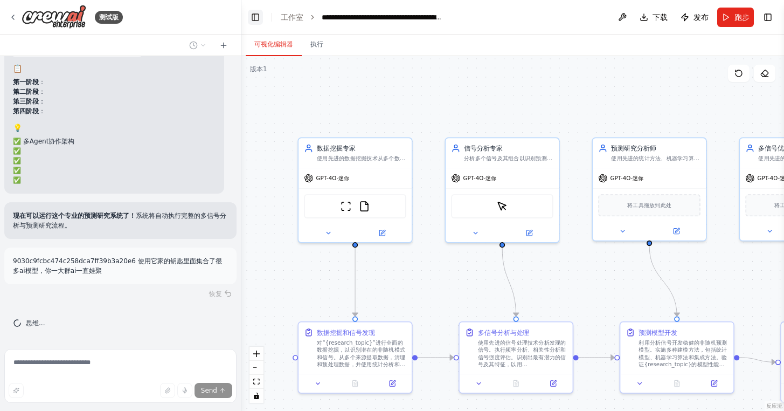
click at [254, 20] on button "切换左侧边栏" at bounding box center [255, 17] width 15 height 15
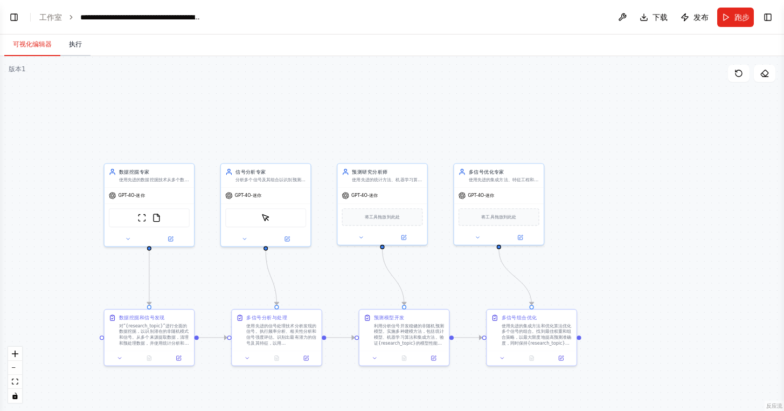
click at [69, 51] on button "执行" at bounding box center [75, 44] width 30 height 23
click at [30, 48] on font "可视化编辑器" at bounding box center [32, 44] width 39 height 9
click at [14, 16] on button "切换左侧边栏" at bounding box center [13, 17] width 15 height 15
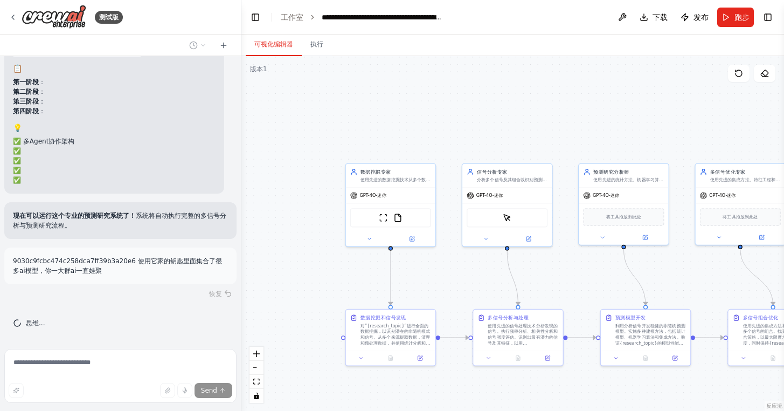
scroll to position [5139, 0]
click at [401, 185] on div "数据挖掘专家 使用先进的数据挖掘技术从多个数据源中提取和分析模式，以识别{research_topic}的非随机信号和相关性" at bounding box center [390, 173] width 89 height 23
click at [505, 187] on div "GPT-4O-迷你" at bounding box center [506, 194] width 89 height 16
click at [615, 179] on font "使用先进的统计方法、机器学习算法和集成技术开发和验证非随机预测模型，为{research_topic}创建强大的预测框架" at bounding box center [628, 187] width 70 height 23
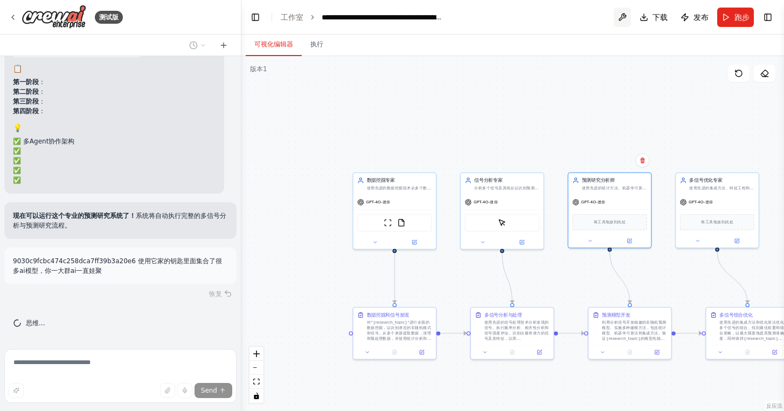
click at [623, 18] on button at bounding box center [622, 17] width 17 height 19
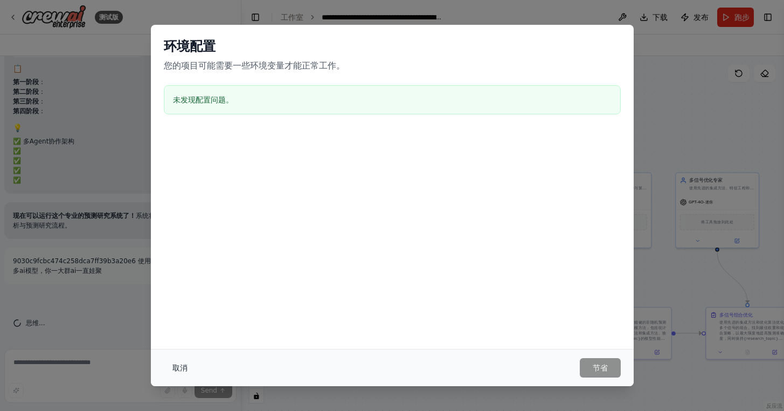
click at [174, 365] on font "取消" at bounding box center [179, 367] width 15 height 9
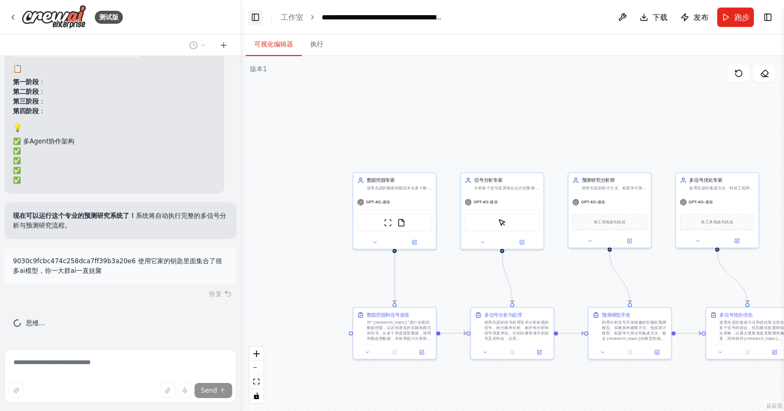
click at [255, 15] on button "切换左侧边栏" at bounding box center [255, 17] width 15 height 15
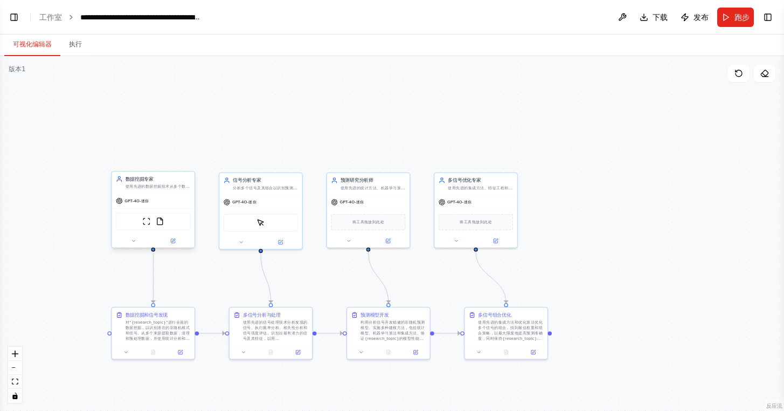
click at [136, 208] on div "ScrapeWebsiteTool 文件读取工具" at bounding box center [153, 221] width 82 height 26
click at [257, 202] on font "GPT-4O-迷你" at bounding box center [244, 200] width 24 height 5
click at [376, 202] on div "GPT-4O-迷你" at bounding box center [368, 201] width 82 height 15
click at [494, 195] on div "GPT-4O-迷你" at bounding box center [475, 201] width 82 height 15
click at [13, 15] on button "切换左侧边栏" at bounding box center [13, 17] width 15 height 15
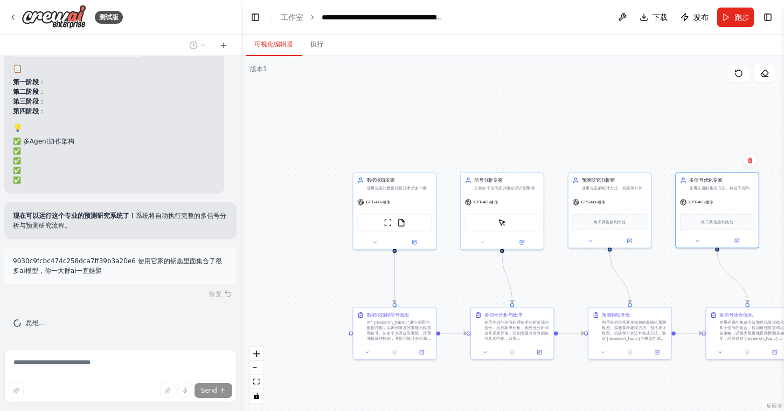
click at [224, 293] on div "恢复" at bounding box center [120, 293] width 232 height 15
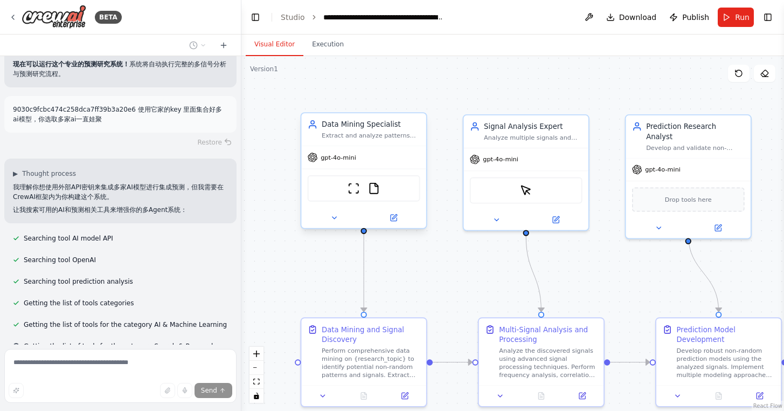
scroll to position [5455, 0]
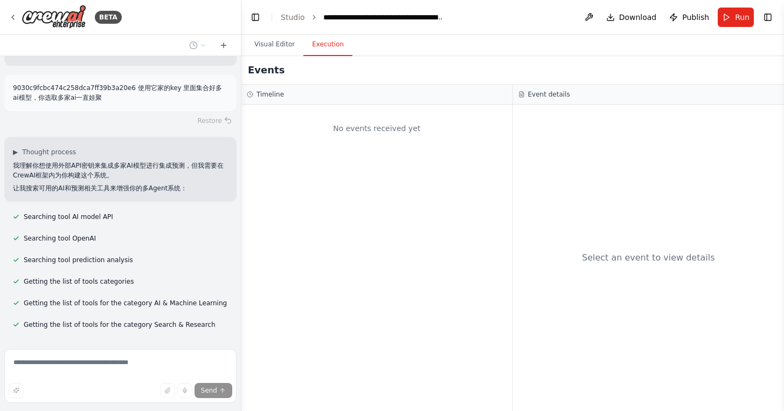
click at [328, 46] on button "Execution" at bounding box center [327, 44] width 49 height 23
click at [275, 41] on button "Visual Editor" at bounding box center [275, 44] width 58 height 23
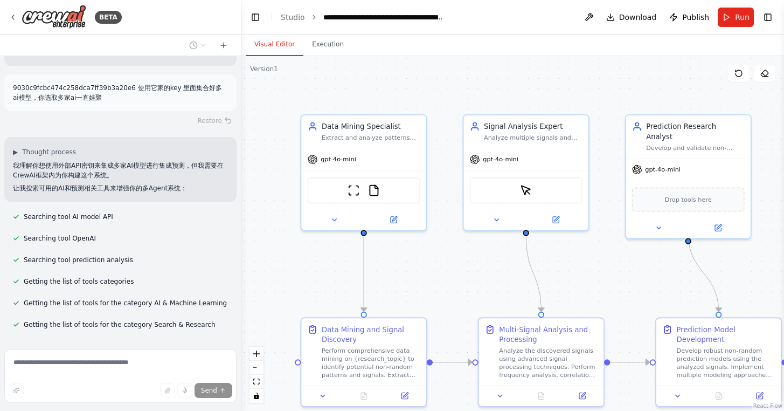
scroll to position [5491, 0]
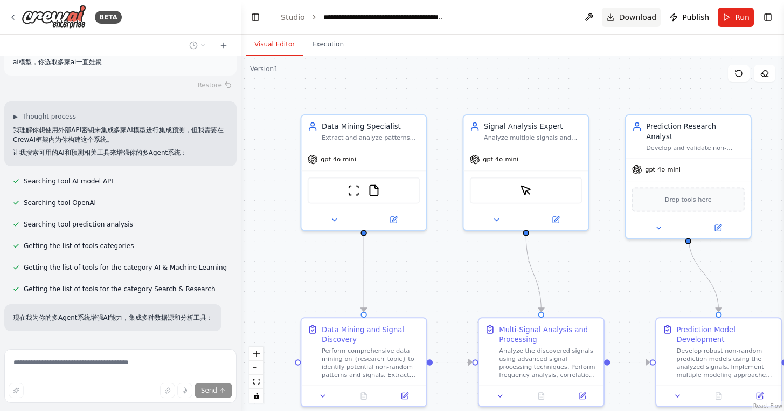
click at [627, 16] on span "Download" at bounding box center [638, 17] width 38 height 11
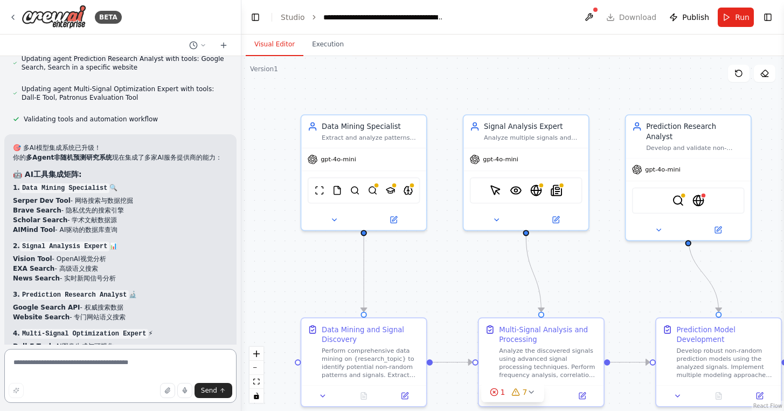
scroll to position [5914, 0]
click at [50, 371] on textarea at bounding box center [120, 376] width 232 height 54
paste textarea "**********"
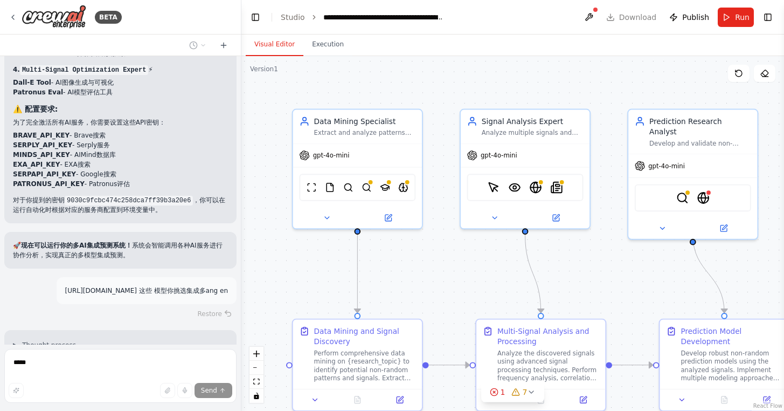
scroll to position [6259, 0]
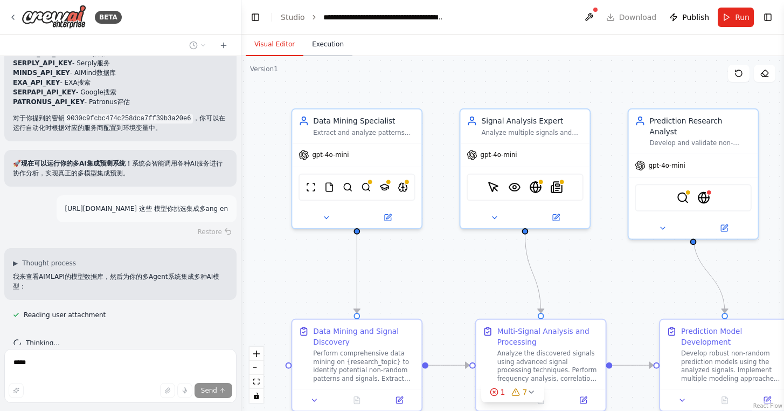
click at [334, 40] on button "Execution" at bounding box center [327, 44] width 49 height 23
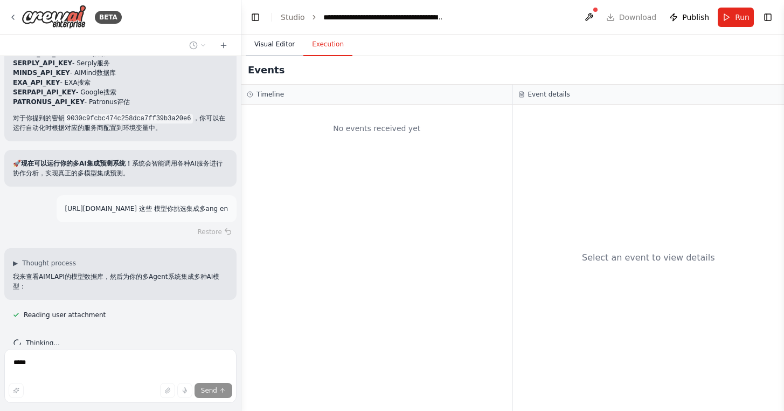
click at [269, 34] on button "Visual Editor" at bounding box center [275, 44] width 58 height 23
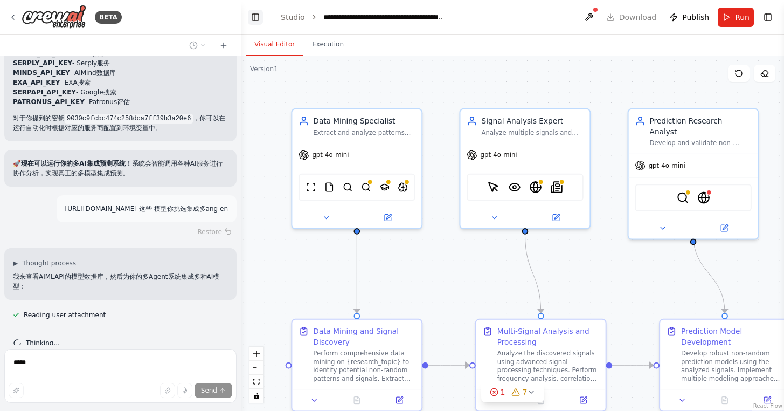
click at [252, 16] on button "Toggle Left Sidebar" at bounding box center [255, 17] width 15 height 15
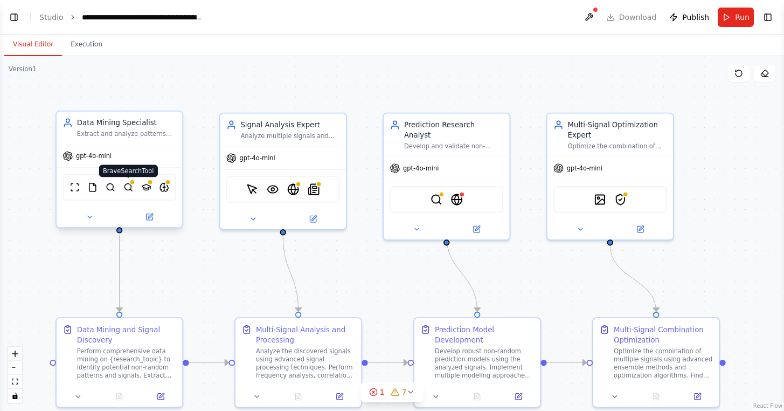
click at [129, 191] on img at bounding box center [128, 187] width 10 height 12
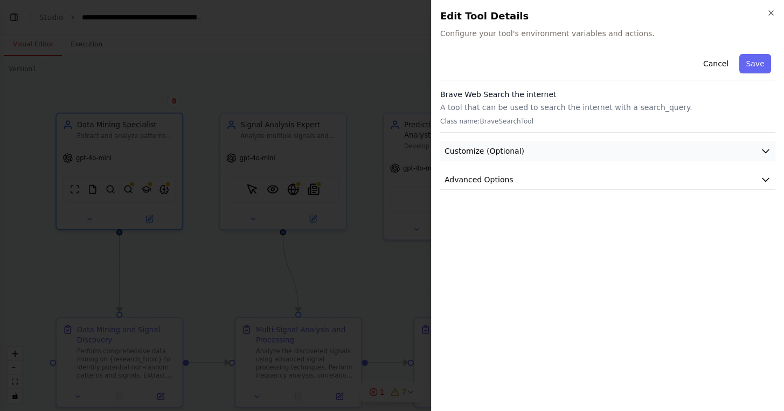
click at [556, 145] on button "Customize (Optional)" at bounding box center [607, 151] width 335 height 20
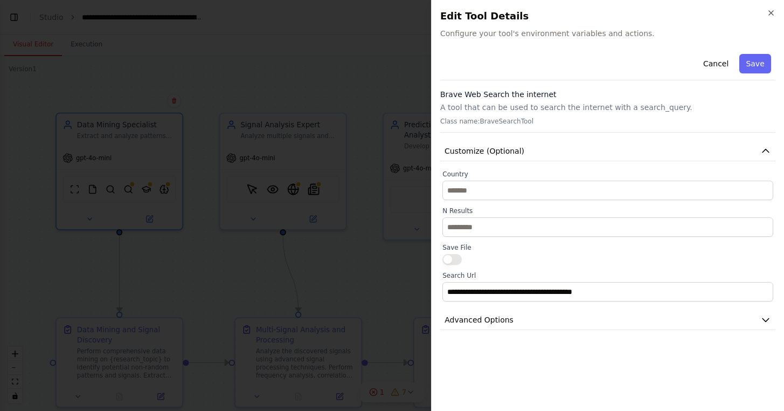
scroll to position [6379, 0]
click at [540, 151] on button "Customize (Optional)" at bounding box center [607, 151] width 335 height 20
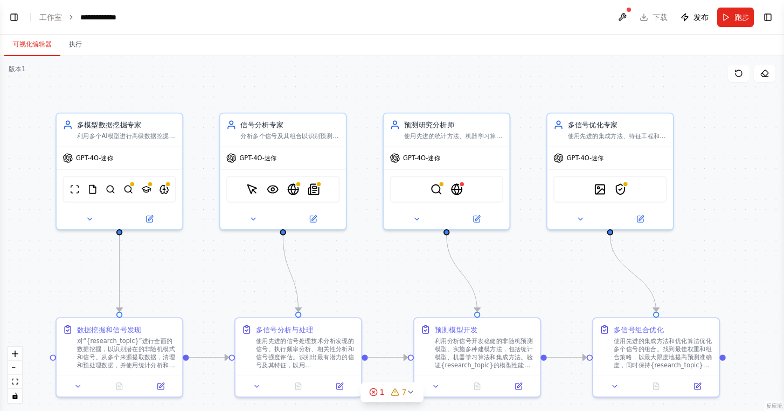
scroll to position [6375, 0]
click at [403, 395] on font "7" at bounding box center [404, 392] width 5 height 9
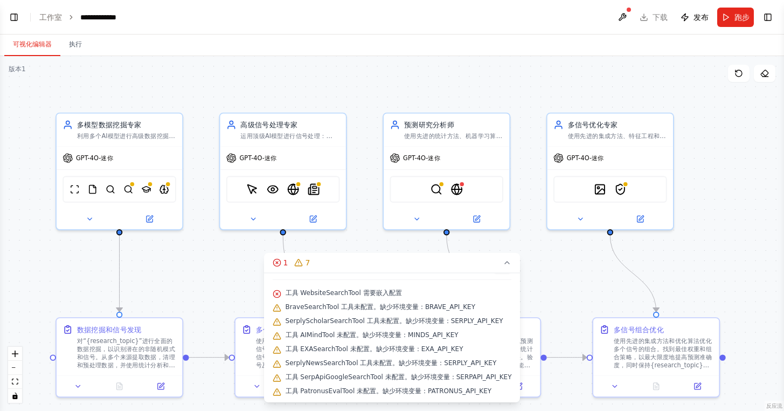
scroll to position [0, 0]
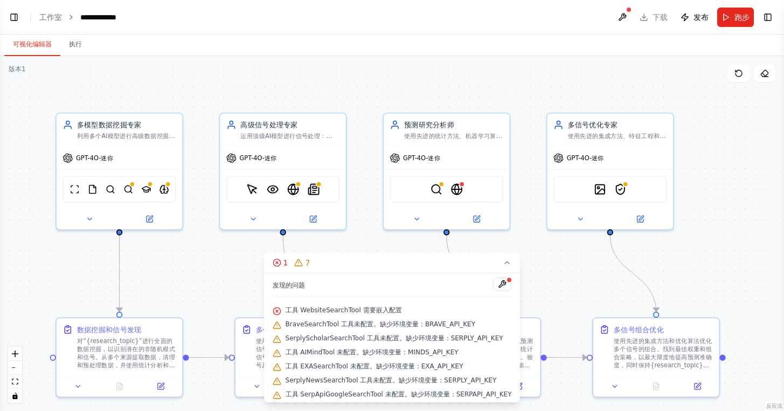
click at [229, 267] on div ".deletable-edge-delete-btn { width: 20px; height: 20px; border: 0px solid #ffff…" at bounding box center [392, 233] width 784 height 355
click at [505, 281] on div at bounding box center [502, 285] width 18 height 15
click at [507, 265] on icon at bounding box center [507, 262] width 9 height 9
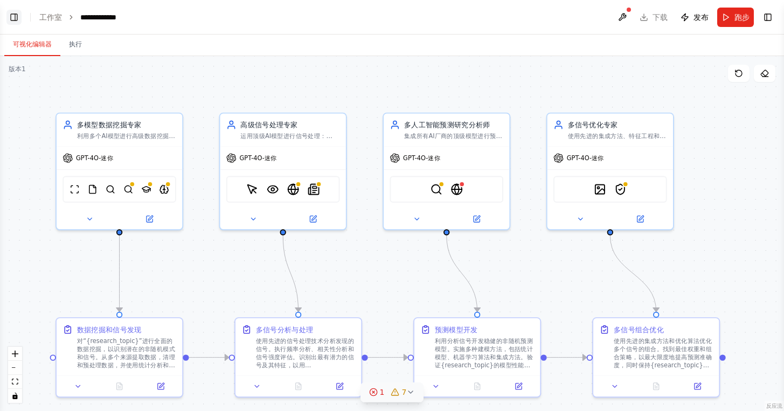
click at [10, 18] on button "切换左侧边栏" at bounding box center [13, 17] width 15 height 15
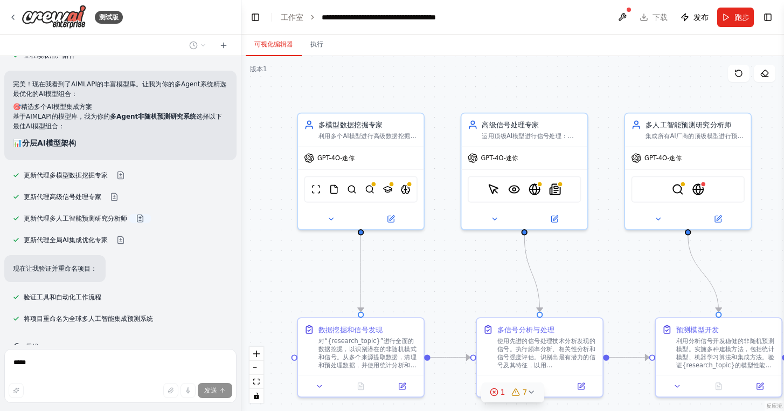
scroll to position [6419, 0]
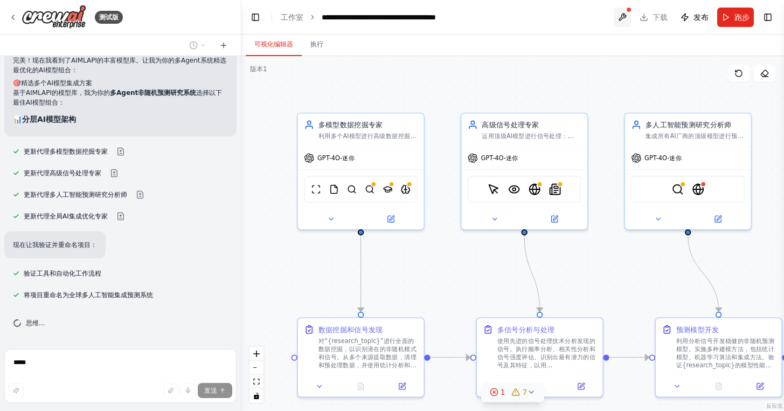
click at [620, 15] on button at bounding box center [622, 17] width 17 height 19
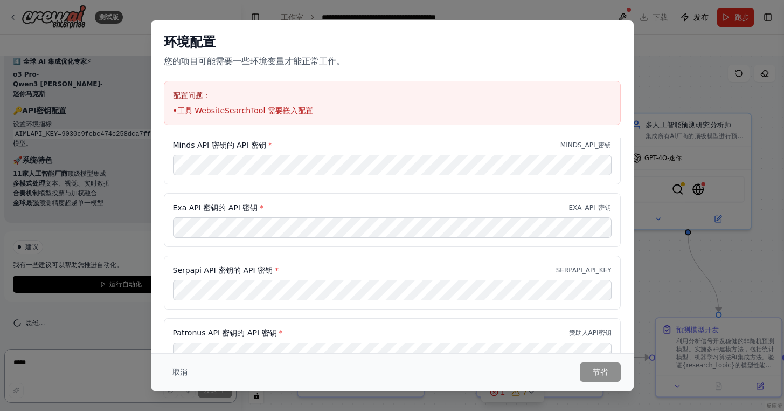
scroll to position [6867, 0]
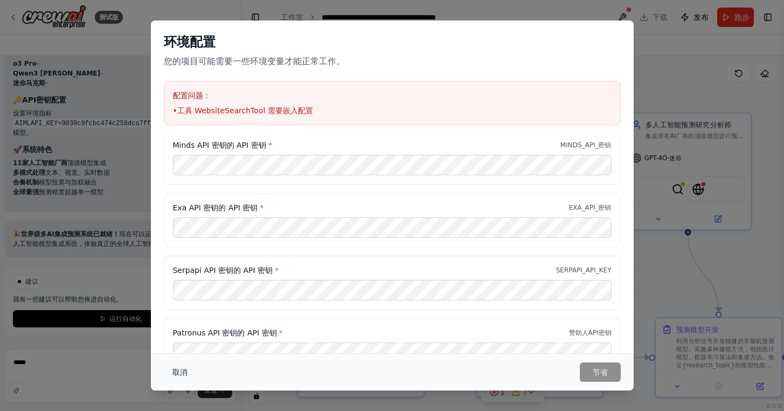
click at [176, 371] on font "取消" at bounding box center [179, 372] width 15 height 9
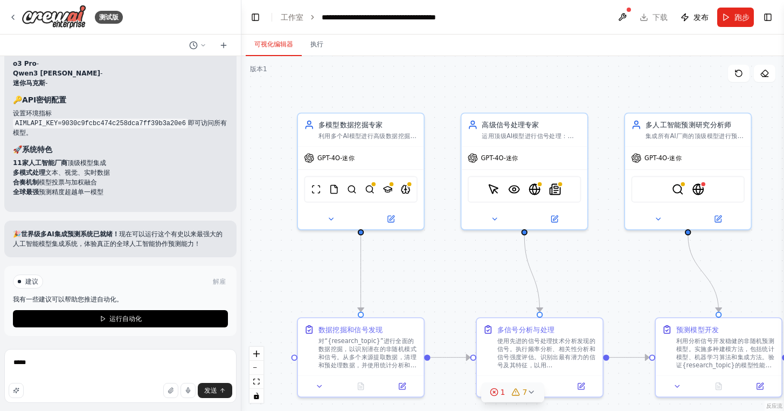
scroll to position [6864, 0]
drag, startPoint x: 68, startPoint y: 370, endPoint x: 0, endPoint y: 355, distance: 70.1
click at [0, 356] on div "测试版 你好！我是 CrewAI 助手。你想构建什么样的自动化系统？ 这个 ▶ 思维过程 我将阅读附件以了解您想要构建什么样的自动化。 正在读取用户附件 我明…" at bounding box center [120, 205] width 241 height 411
type textarea "*"
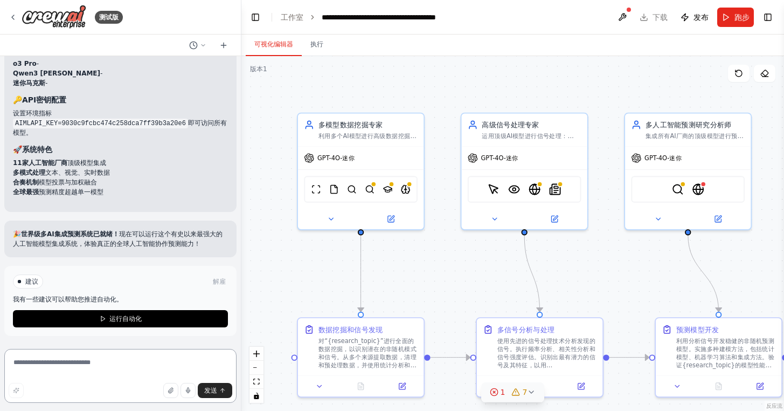
click at [99, 375] on textarea at bounding box center [120, 376] width 232 height 54
type textarea "*"
type textarea "****"
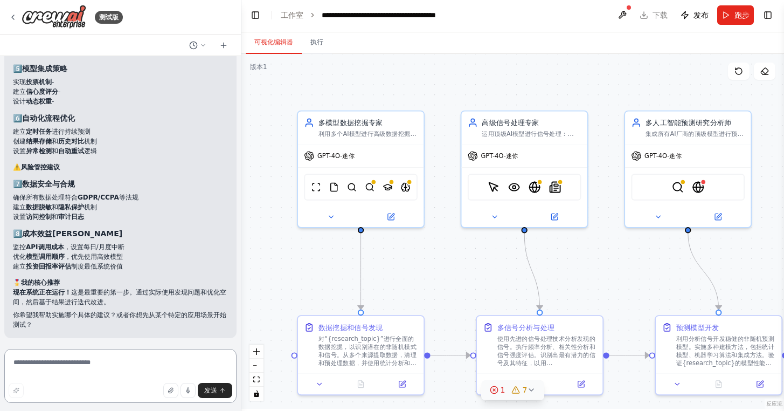
scroll to position [7421, 0]
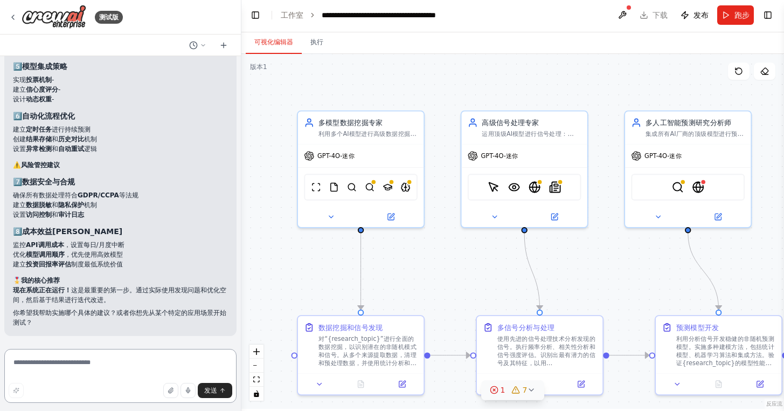
click at [81, 362] on textarea at bounding box center [120, 376] width 232 height 54
click at [114, 371] on textarea at bounding box center [120, 376] width 232 height 54
type textarea "**********"
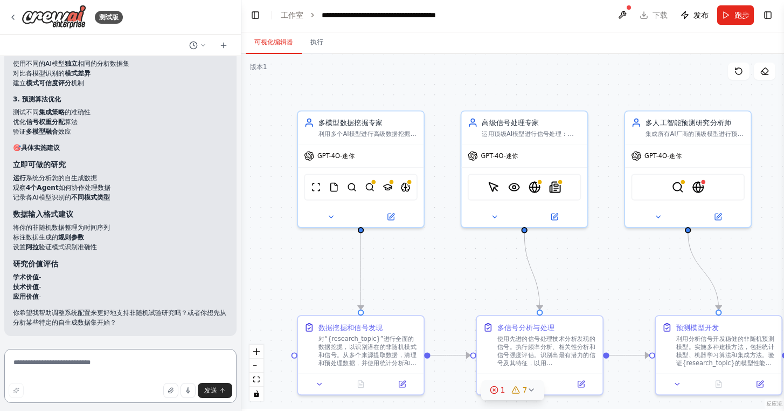
scroll to position [7901, 0]
click at [73, 367] on textarea at bounding box center [120, 376] width 232 height 54
type textarea "*"
type textarea "**********"
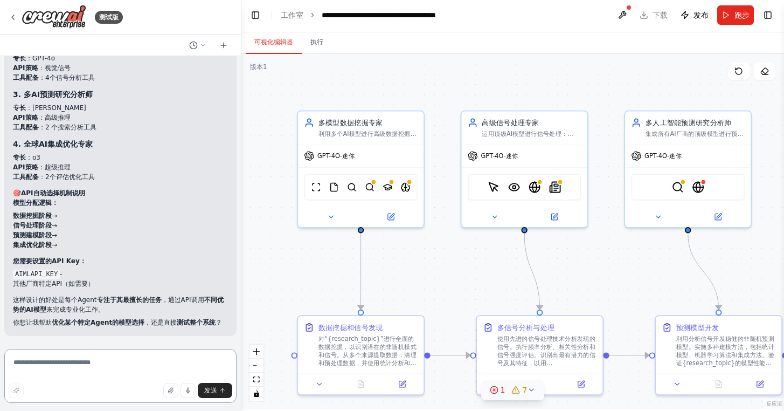
scroll to position [8467, 0]
click at [108, 367] on textarea at bounding box center [120, 376] width 232 height 54
type textarea "*"
type textarea "**********"
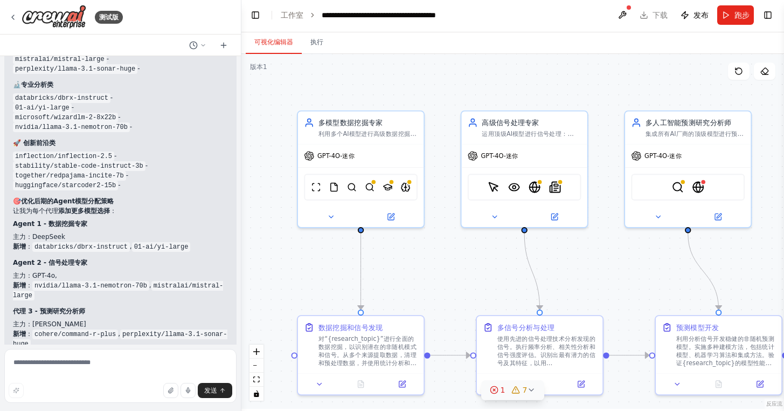
scroll to position [9147, 0]
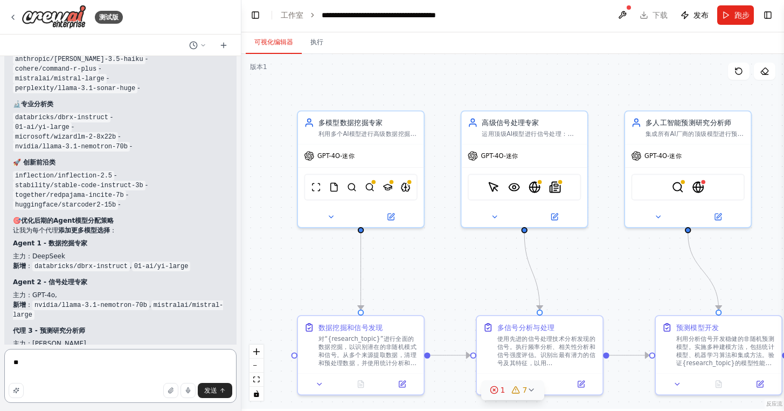
type textarea "*"
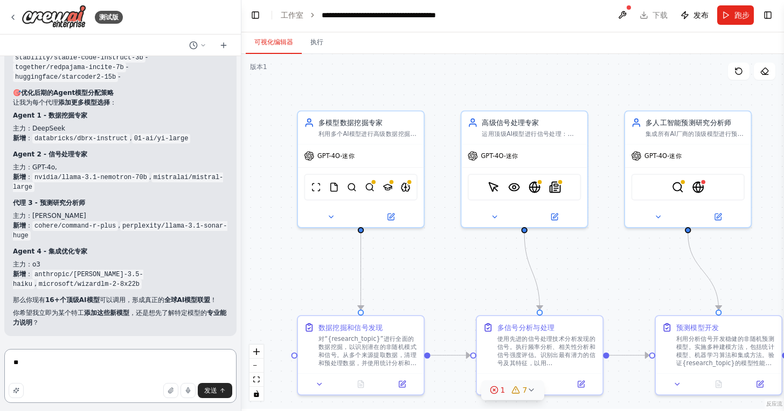
drag, startPoint x: 80, startPoint y: 368, endPoint x: 1, endPoint y: 341, distance: 83.5
click at [1, 341] on div "测试版 你好！我是 CrewAI 助手。你想构建什么样的自动化系统？ 这个 ▶ 思维过程 我将阅读附件以了解您想要构建什么样的自动化。 正在读取用户附件 我明…" at bounding box center [120, 205] width 241 height 411
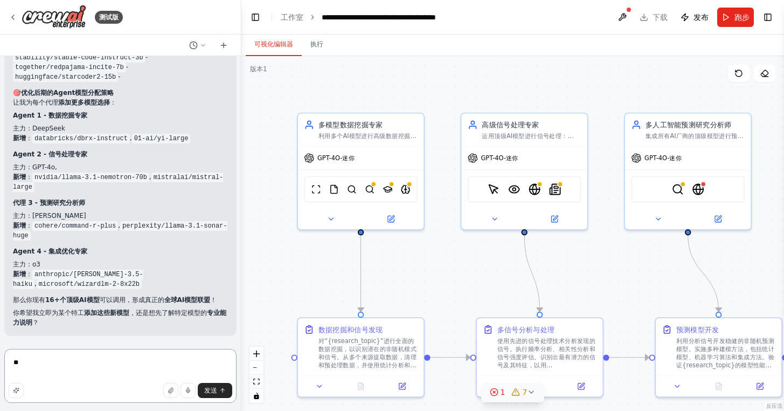
click at [82, 361] on textarea "**" at bounding box center [120, 376] width 232 height 54
type textarea "*"
click at [59, 375] on textarea at bounding box center [120, 376] width 232 height 54
type textarea "*"
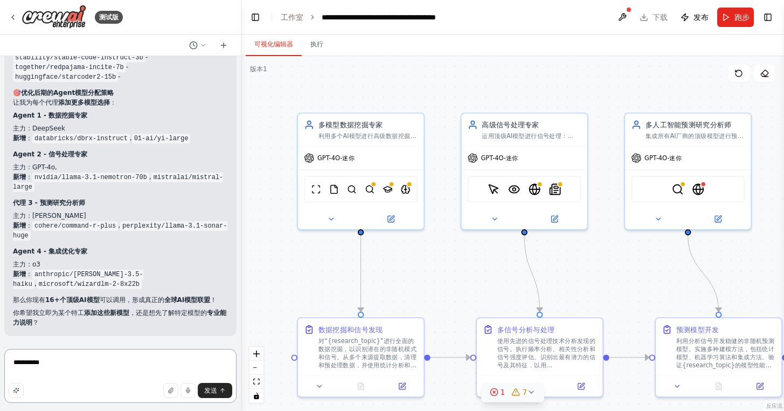
click at [15, 362] on textarea "**********" at bounding box center [120, 376] width 232 height 54
type textarea "**********"
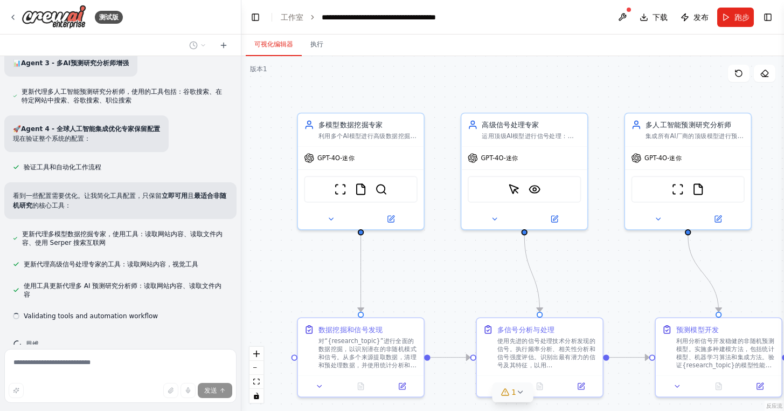
scroll to position [9963, 0]
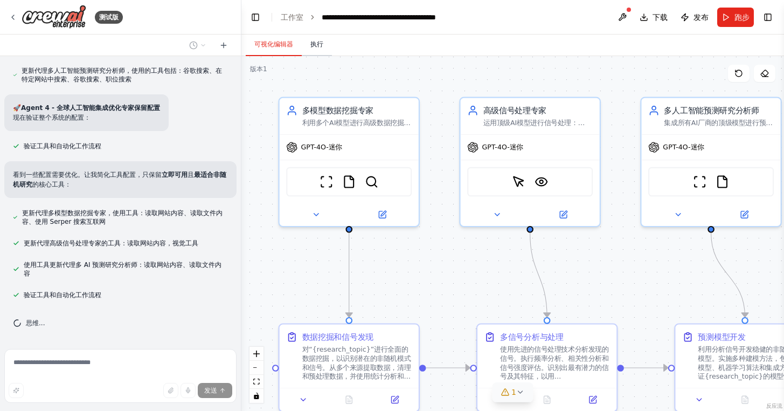
click at [319, 38] on button "执行" at bounding box center [317, 44] width 30 height 23
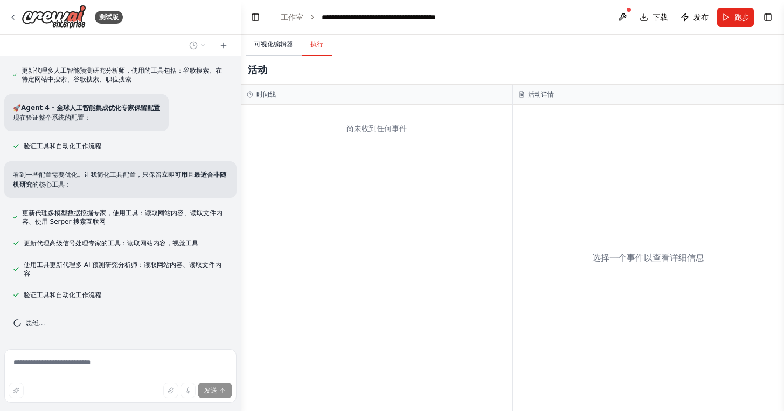
click at [280, 45] on font "可视化编辑器" at bounding box center [273, 44] width 39 height 8
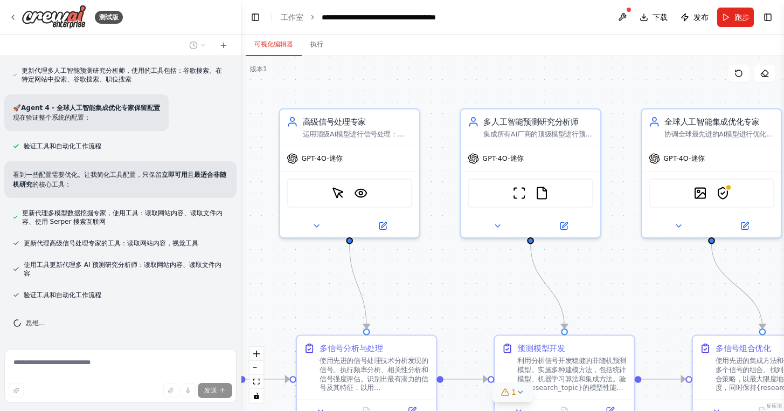
drag, startPoint x: 737, startPoint y: 259, endPoint x: 556, endPoint y: 271, distance: 180.9
click at [556, 271] on div ".deletable-edge-delete-btn { width: 20px; height: 20px; border: 0px solid #ffff…" at bounding box center [512, 233] width 543 height 355
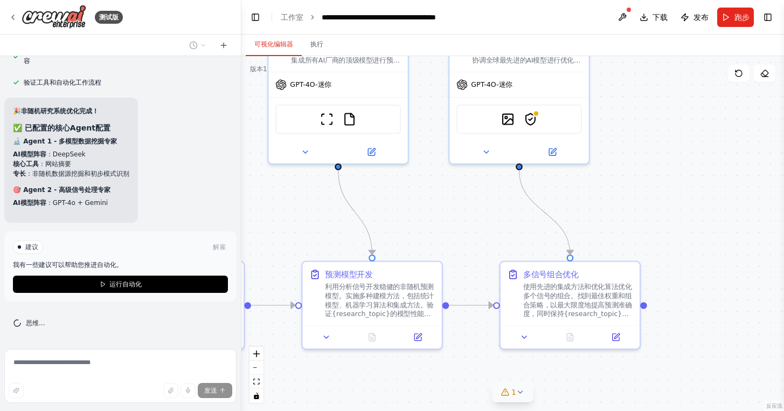
drag, startPoint x: 662, startPoint y: 286, endPoint x: 469, endPoint y: 212, distance: 206.1
click at [469, 212] on div ".deletable-edge-delete-btn { width: 20px; height: 20px; border: 0px solid #ffff…" at bounding box center [512, 233] width 543 height 355
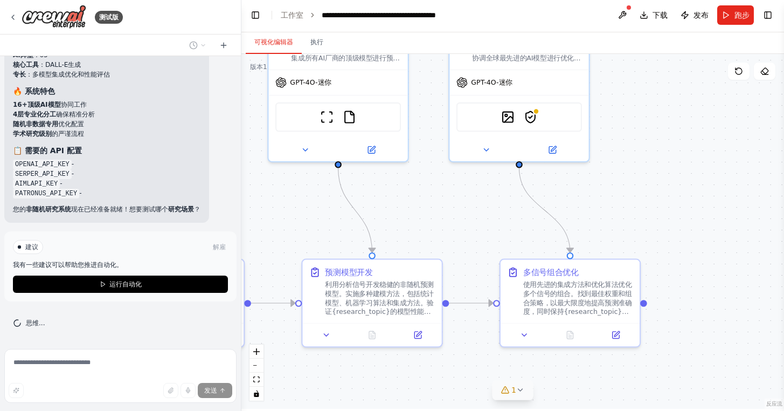
scroll to position [10416, 0]
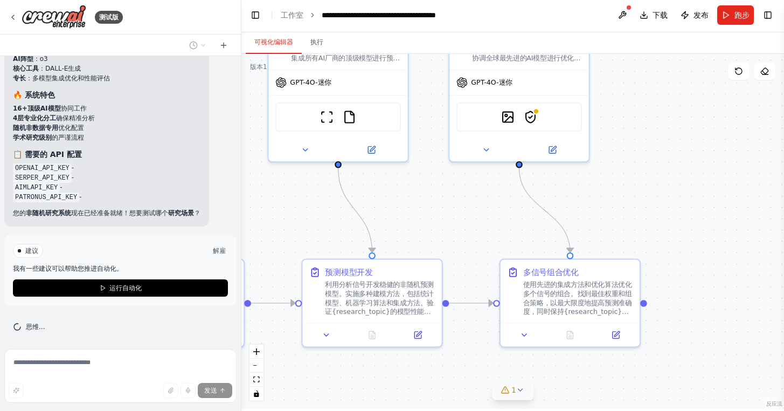
click at [224, 253] on font "解雇" at bounding box center [219, 251] width 13 height 8
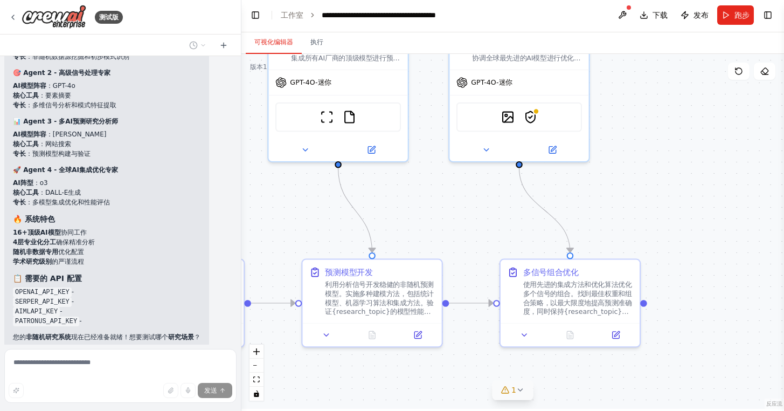
scroll to position [10293, 0]
click at [322, 18] on div "**********" at bounding box center [382, 15] width 121 height 11
click at [295, 17] on font "工作室" at bounding box center [292, 15] width 23 height 9
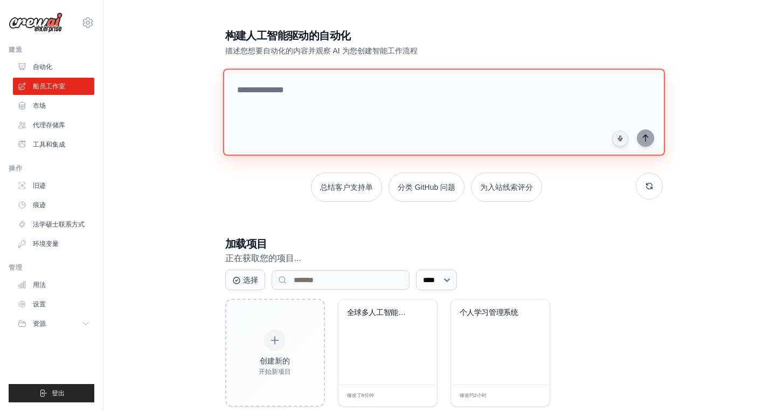
click at [355, 98] on textarea at bounding box center [444, 111] width 442 height 87
type textarea "*"
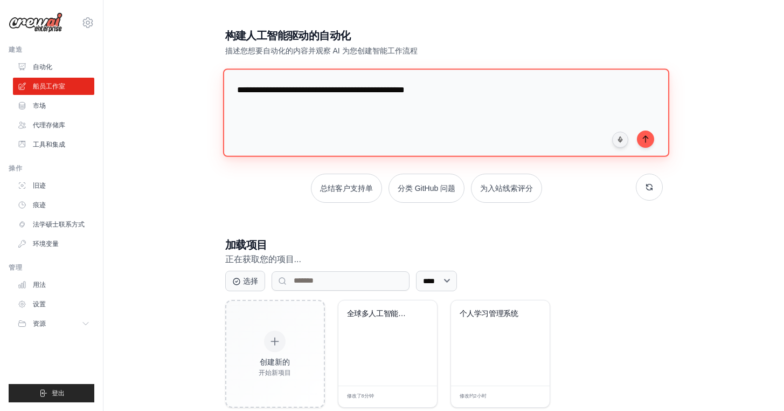
type textarea "**********"
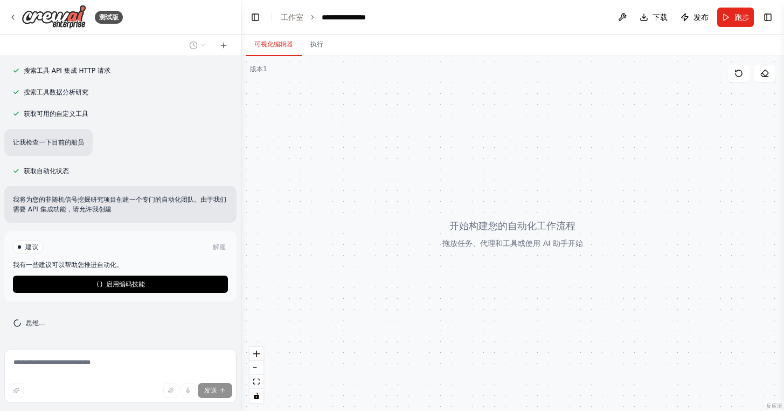
scroll to position [172, 0]
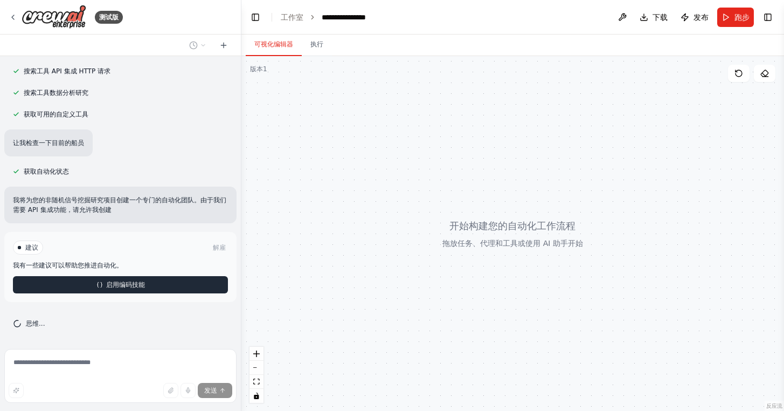
click at [134, 281] on font "启用编码技能" at bounding box center [125, 285] width 39 height 8
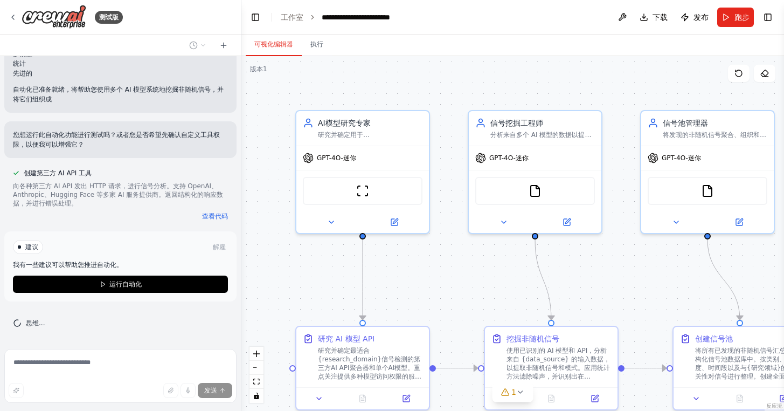
scroll to position [985, 0]
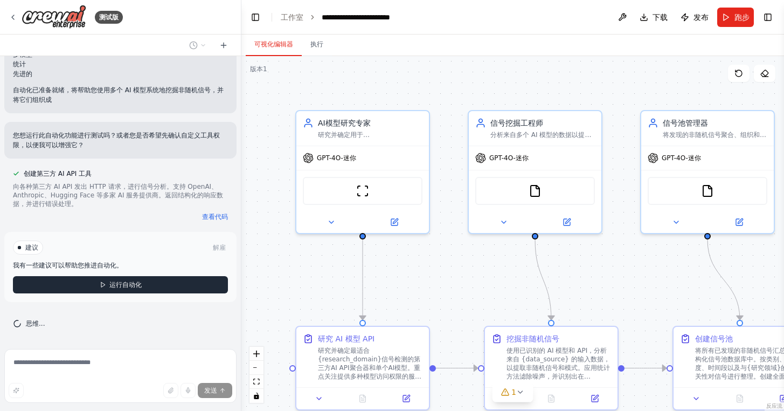
click at [143, 279] on button "运行自动化" at bounding box center [120, 284] width 215 height 17
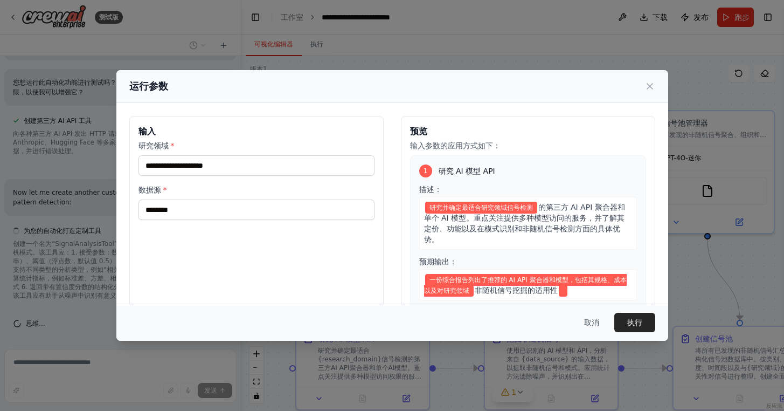
scroll to position [1028, 0]
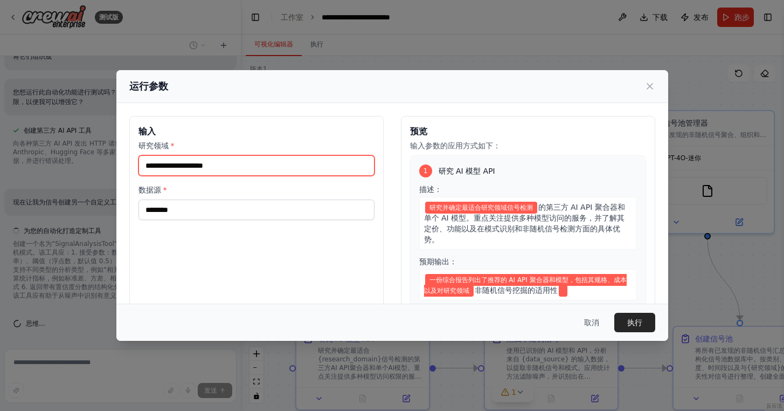
click at [226, 168] on input "研究领域 *" at bounding box center [257, 165] width 236 height 20
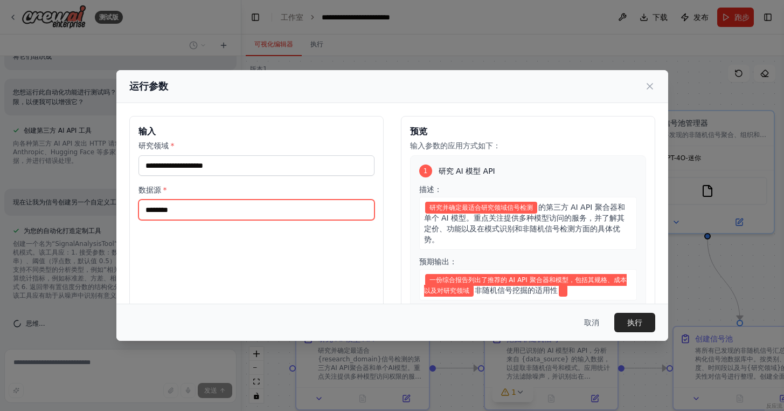
click at [217, 203] on input "数据源 *" at bounding box center [257, 209] width 236 height 20
paste input "**********"
type input "**********"
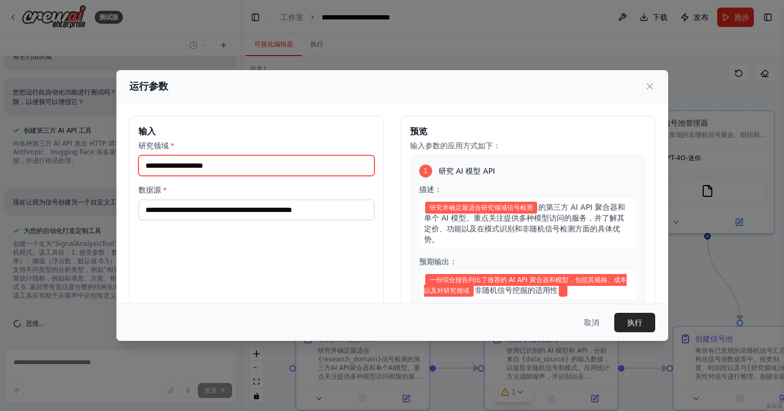
click at [247, 162] on input "研究领域 *" at bounding box center [257, 165] width 236 height 20
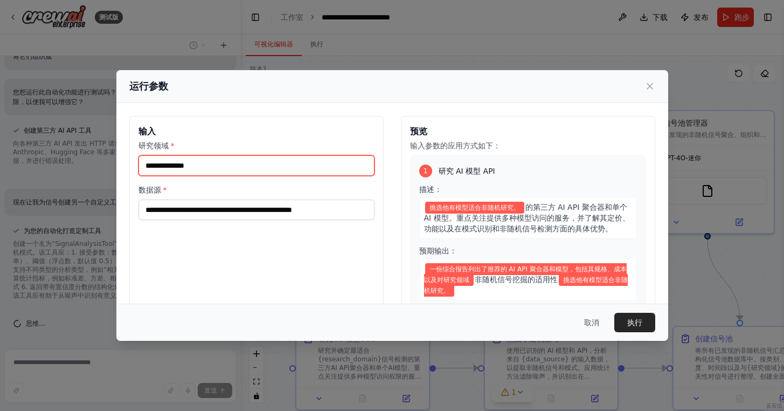
type input "**********"
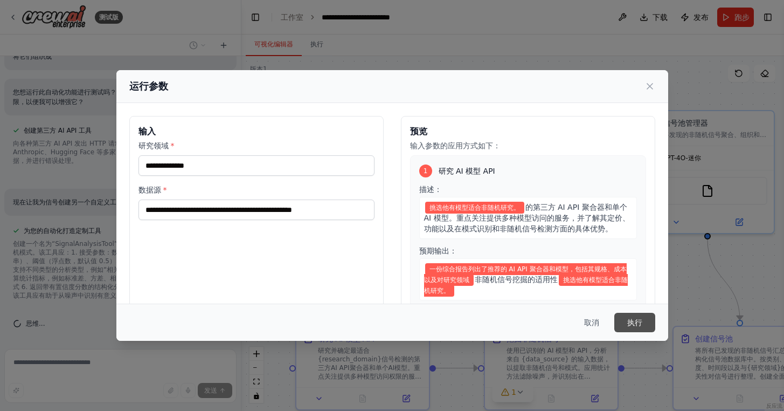
click at [643, 320] on button "执行" at bounding box center [634, 322] width 41 height 19
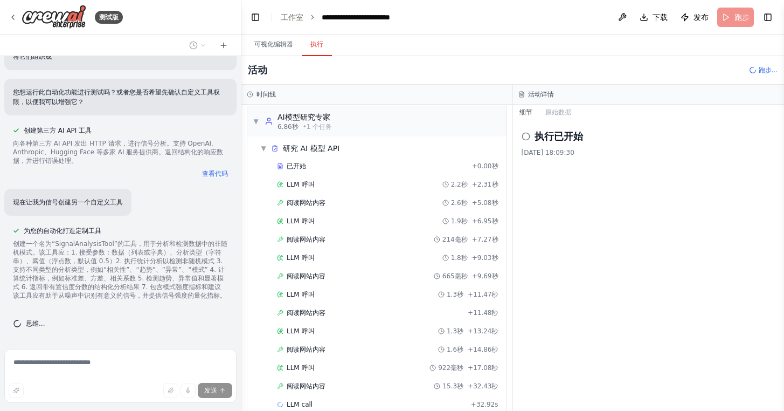
scroll to position [23, 0]
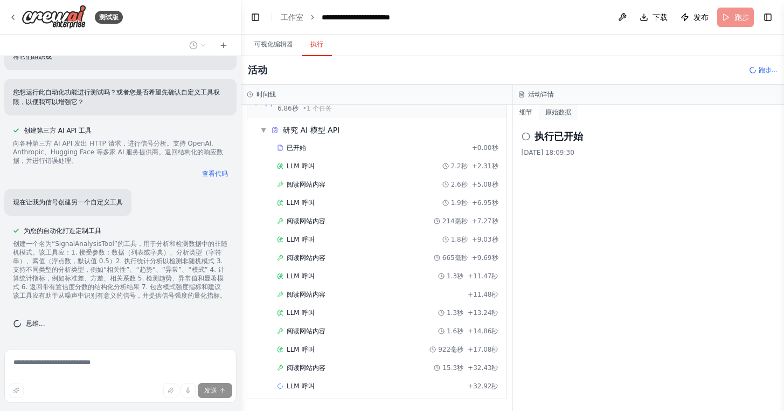
click at [556, 112] on font "原始数据" at bounding box center [559, 112] width 26 height 8
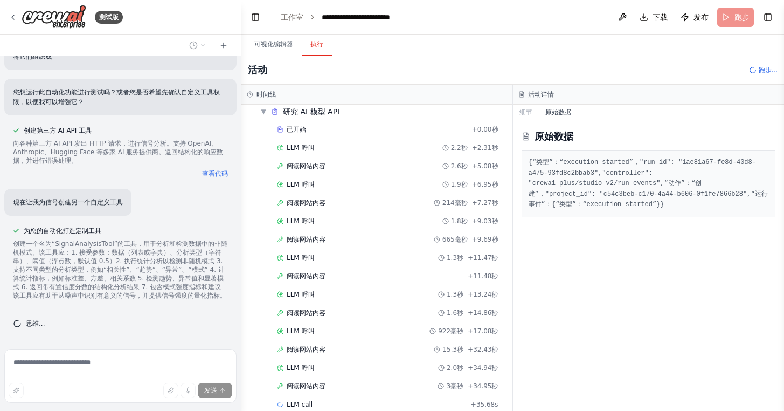
scroll to position [59, 0]
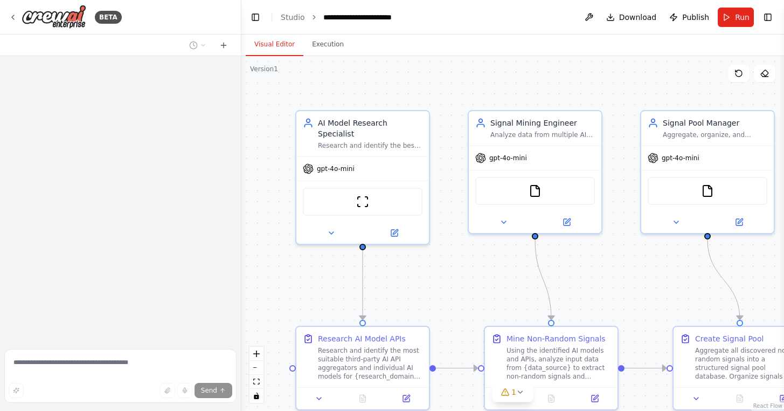
scroll to position [1437, 0]
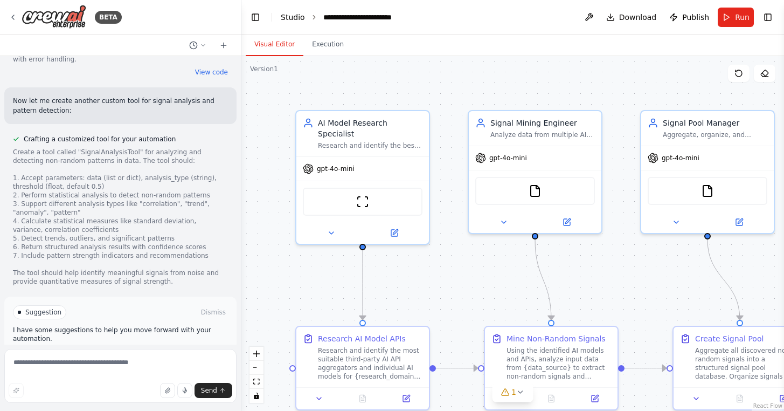
click at [292, 19] on link "Studio" at bounding box center [293, 17] width 24 height 9
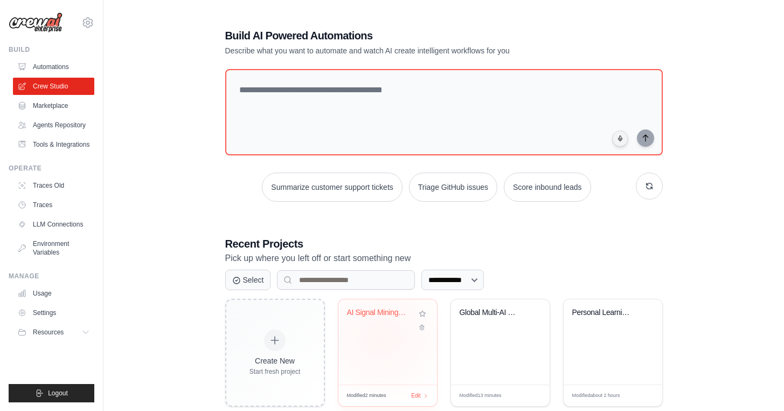
click at [379, 335] on div "AI Signal Mining Research" at bounding box center [388, 341] width 99 height 85
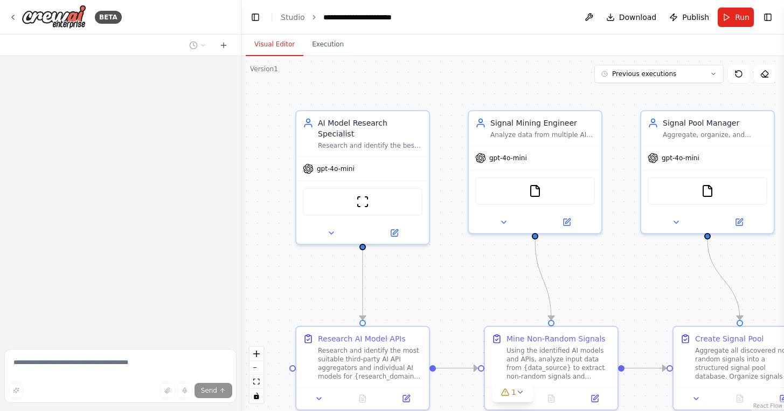
scroll to position [1437, 0]
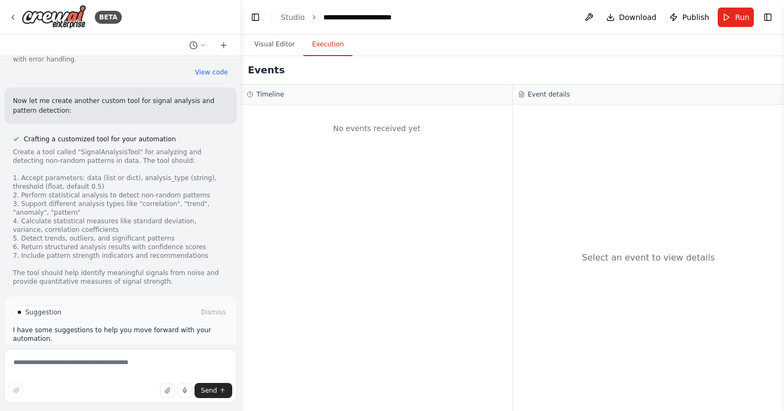
click at [337, 41] on button "Execution" at bounding box center [327, 44] width 49 height 23
click at [735, 21] on button "Run" at bounding box center [736, 17] width 36 height 19
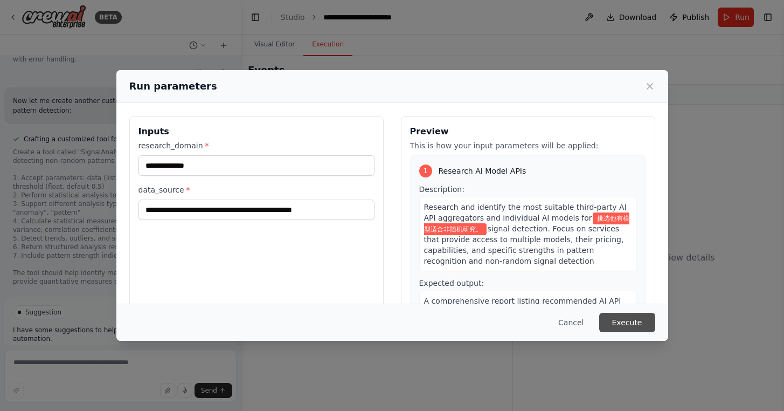
click at [636, 315] on button "Execute" at bounding box center [627, 322] width 56 height 19
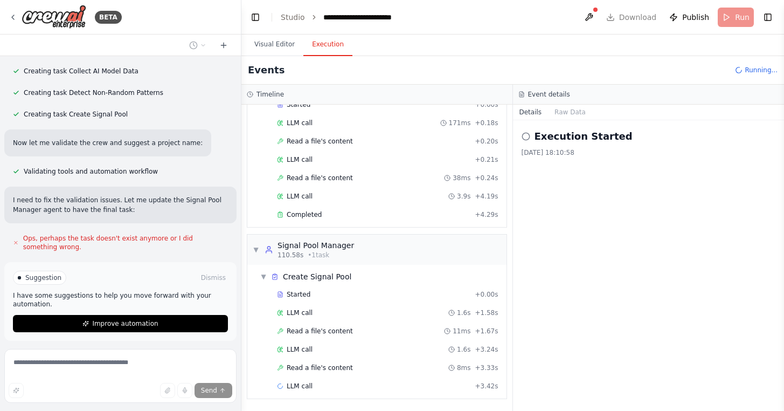
scroll to position [1209, 0]
